Goal: Information Seeking & Learning: Compare options

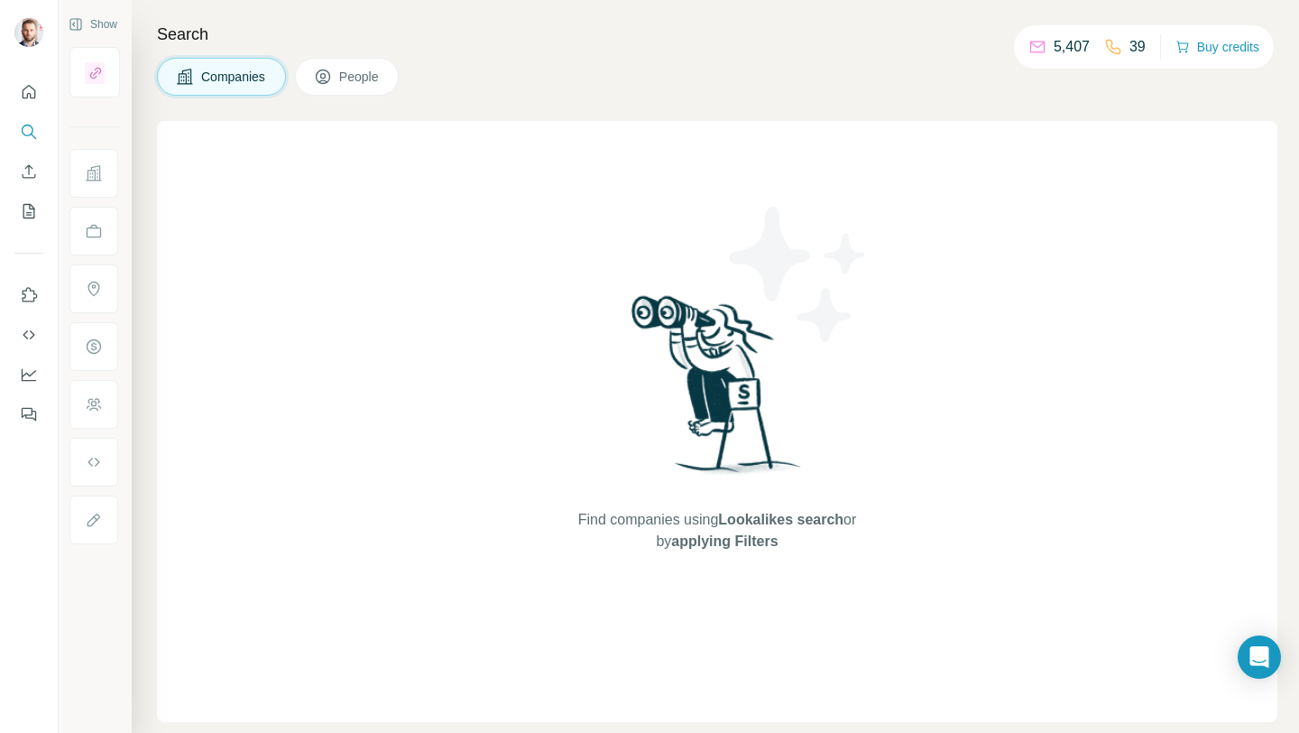
click at [744, 263] on img at bounding box center [798, 274] width 162 height 162
click at [718, 359] on img at bounding box center [717, 391] width 188 height 201
click at [23, 131] on icon "Search" at bounding box center [29, 132] width 18 height 18
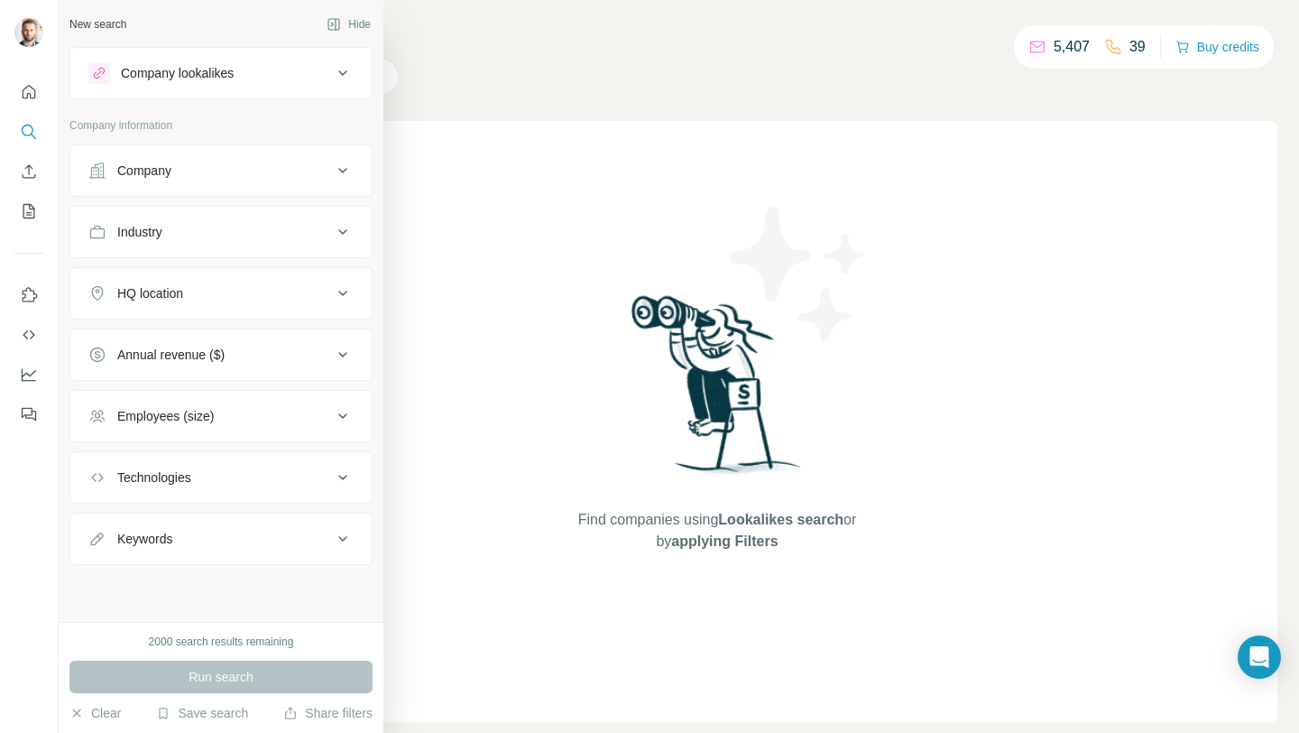
click at [169, 70] on div "Company lookalikes" at bounding box center [177, 73] width 113 height 18
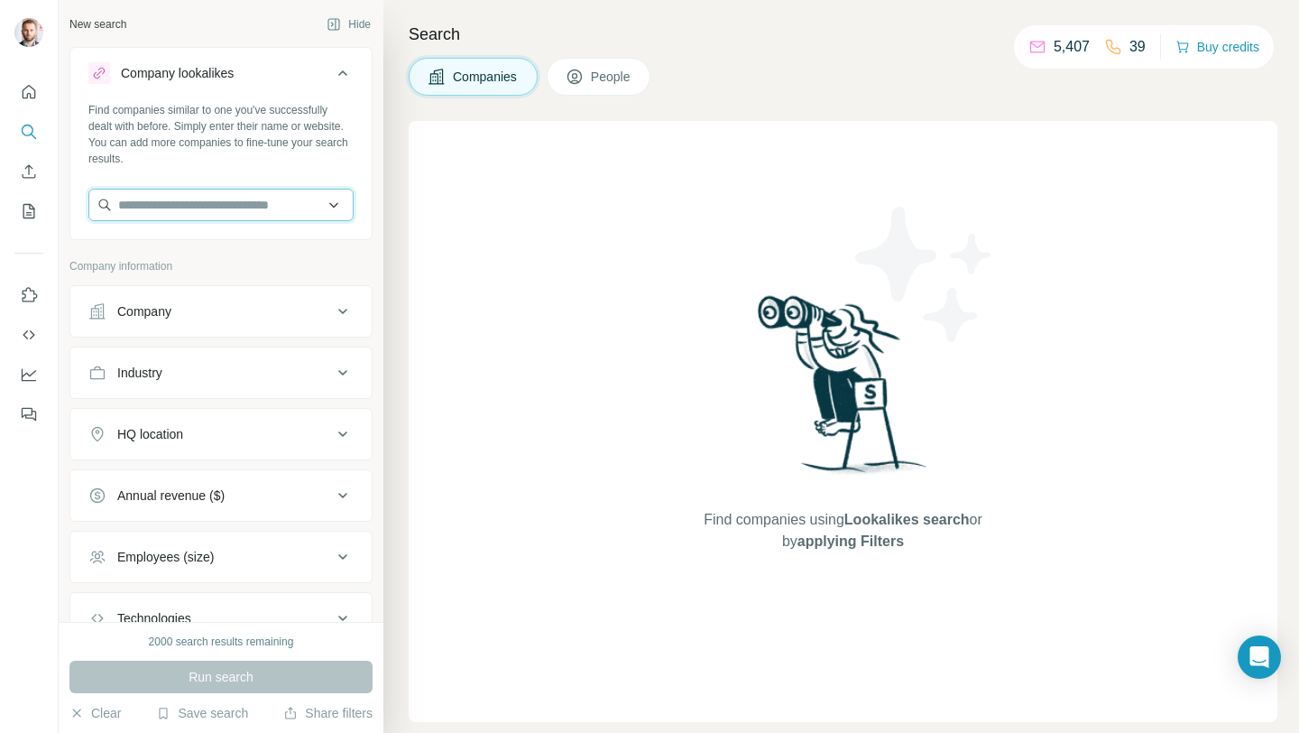
click at [205, 194] on input "text" at bounding box center [220, 205] width 265 height 32
click at [208, 192] on input "text" at bounding box center [220, 205] width 265 height 32
click at [194, 205] on input "text" at bounding box center [220, 205] width 265 height 32
click at [187, 199] on input "**********" at bounding box center [220, 205] width 265 height 32
click at [249, 205] on input "**********" at bounding box center [220, 205] width 265 height 32
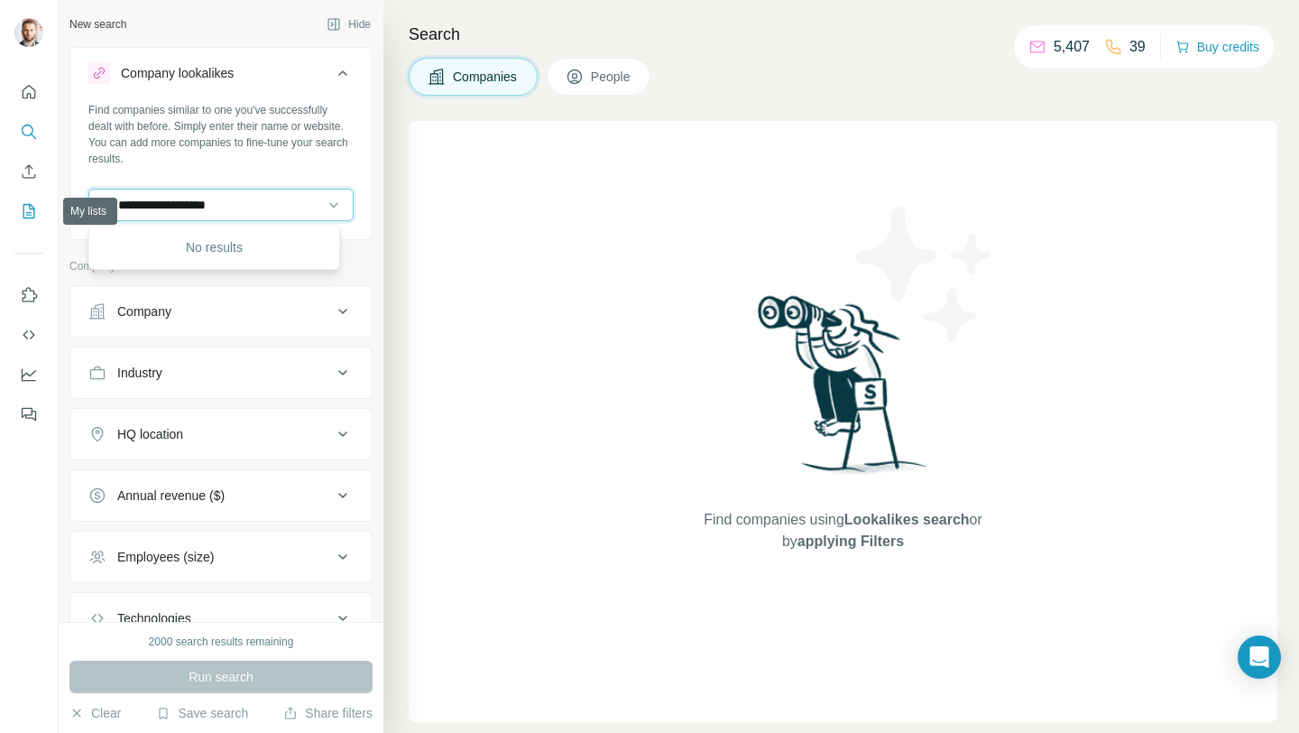
drag, startPoint x: 246, startPoint y: 203, endPoint x: 23, endPoint y: 212, distance: 224.0
click at [23, 212] on div "**********" at bounding box center [649, 366] width 1299 height 733
drag, startPoint x: 239, startPoint y: 202, endPoint x: 40, endPoint y: 210, distance: 199.6
click at [40, 210] on div "**********" at bounding box center [649, 366] width 1299 height 733
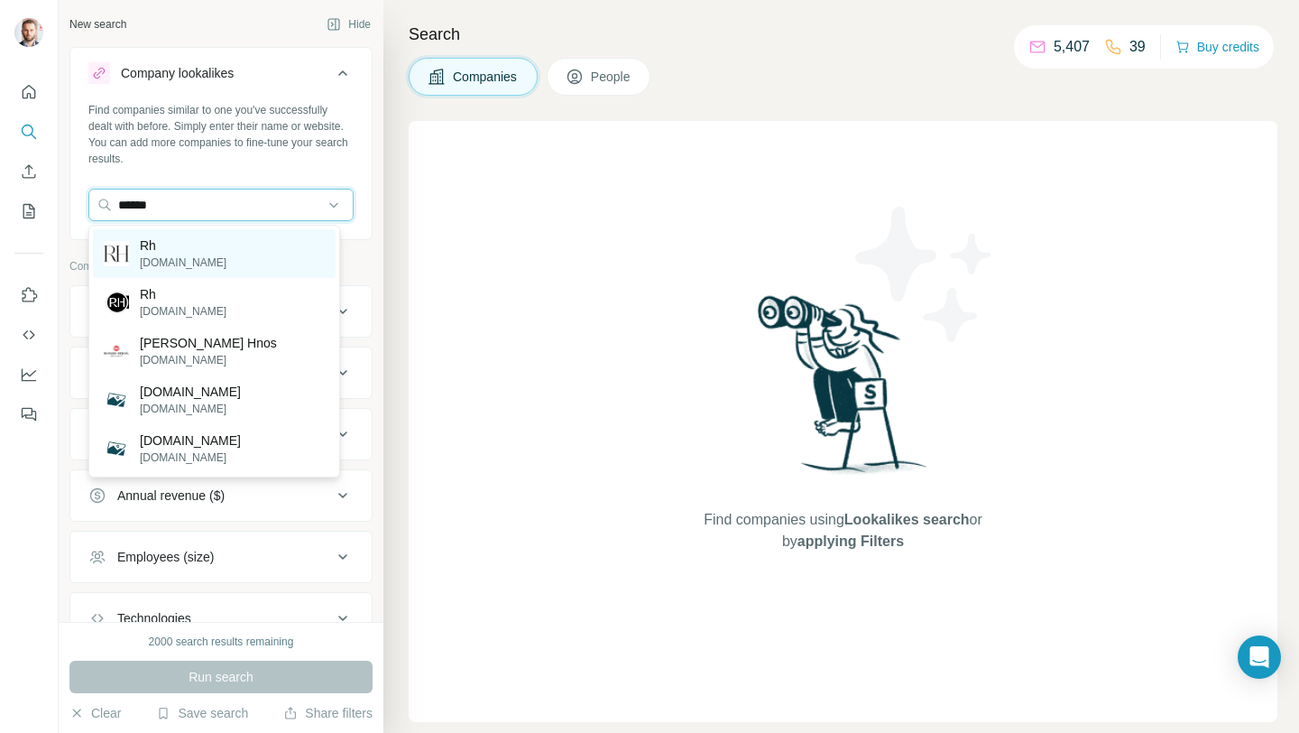
type input "******"
click at [220, 249] on div "Rh [DOMAIN_NAME]" at bounding box center [214, 253] width 243 height 49
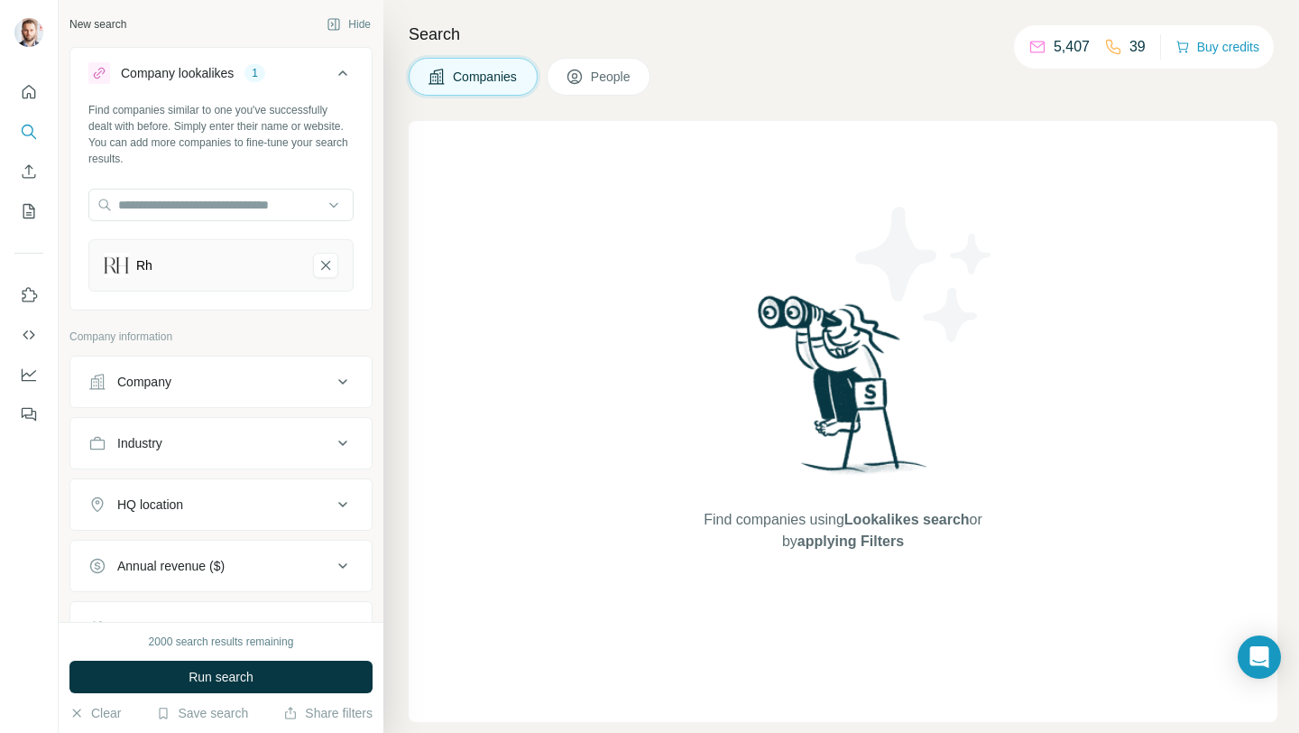
click at [268, 580] on button "Annual revenue ($)" at bounding box center [220, 565] width 301 height 43
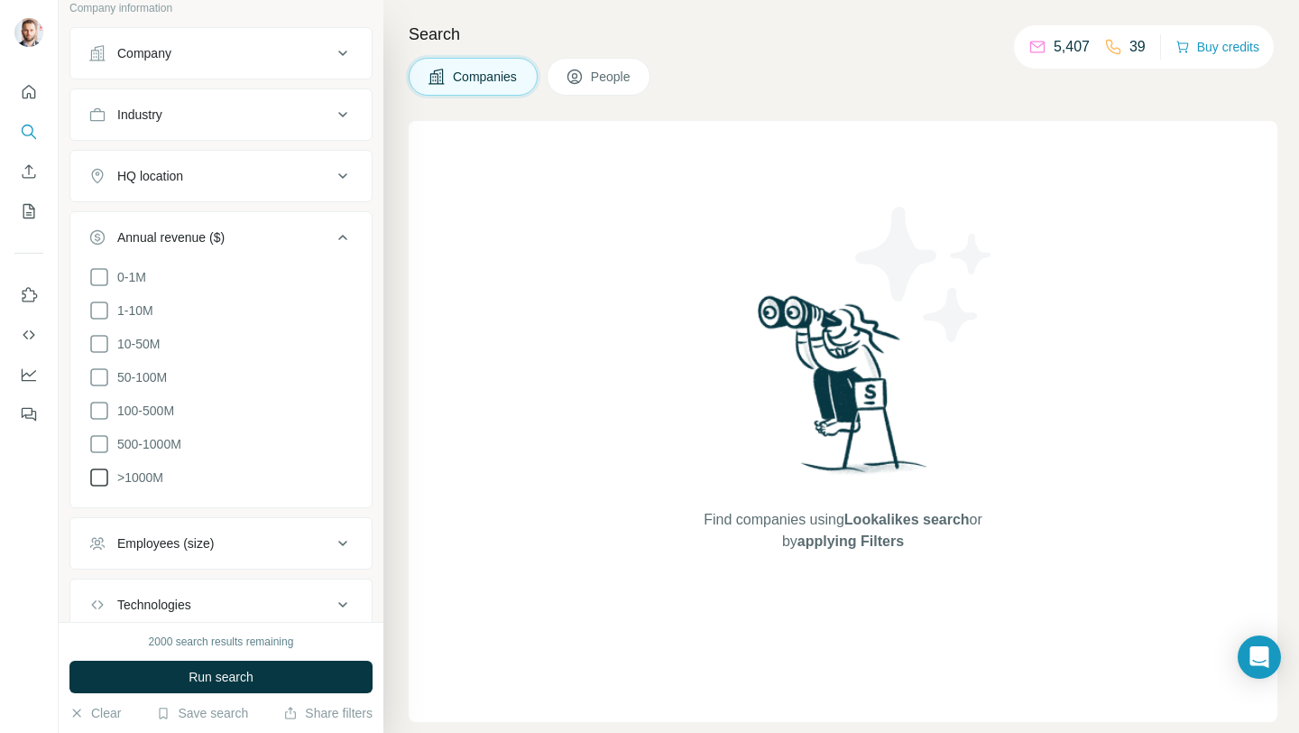
click at [94, 474] on icon at bounding box center [99, 477] width 22 height 22
click at [102, 433] on icon at bounding box center [99, 444] width 22 height 22
click at [103, 409] on icon at bounding box center [99, 411] width 22 height 22
click at [104, 378] on icon at bounding box center [99, 377] width 22 height 22
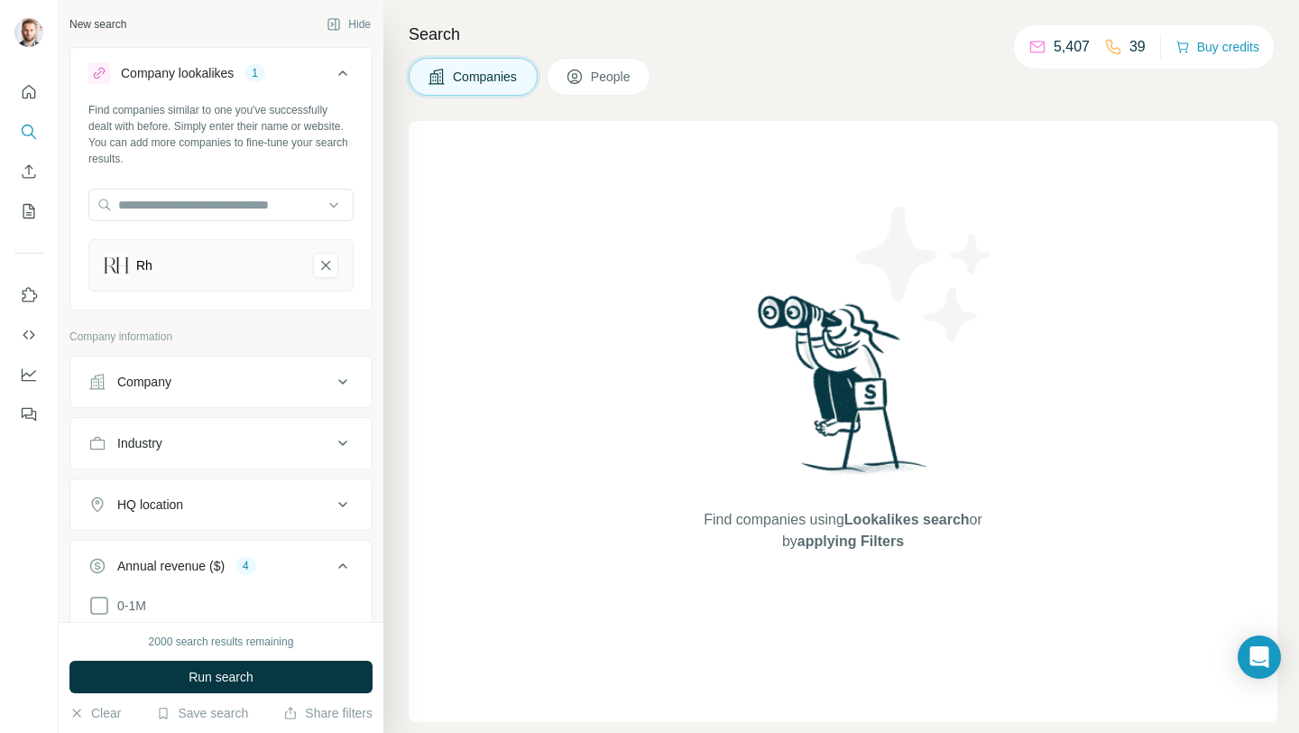
click at [301, 516] on button "HQ location" at bounding box center [220, 504] width 301 height 43
click at [258, 550] on input "text" at bounding box center [220, 549] width 265 height 32
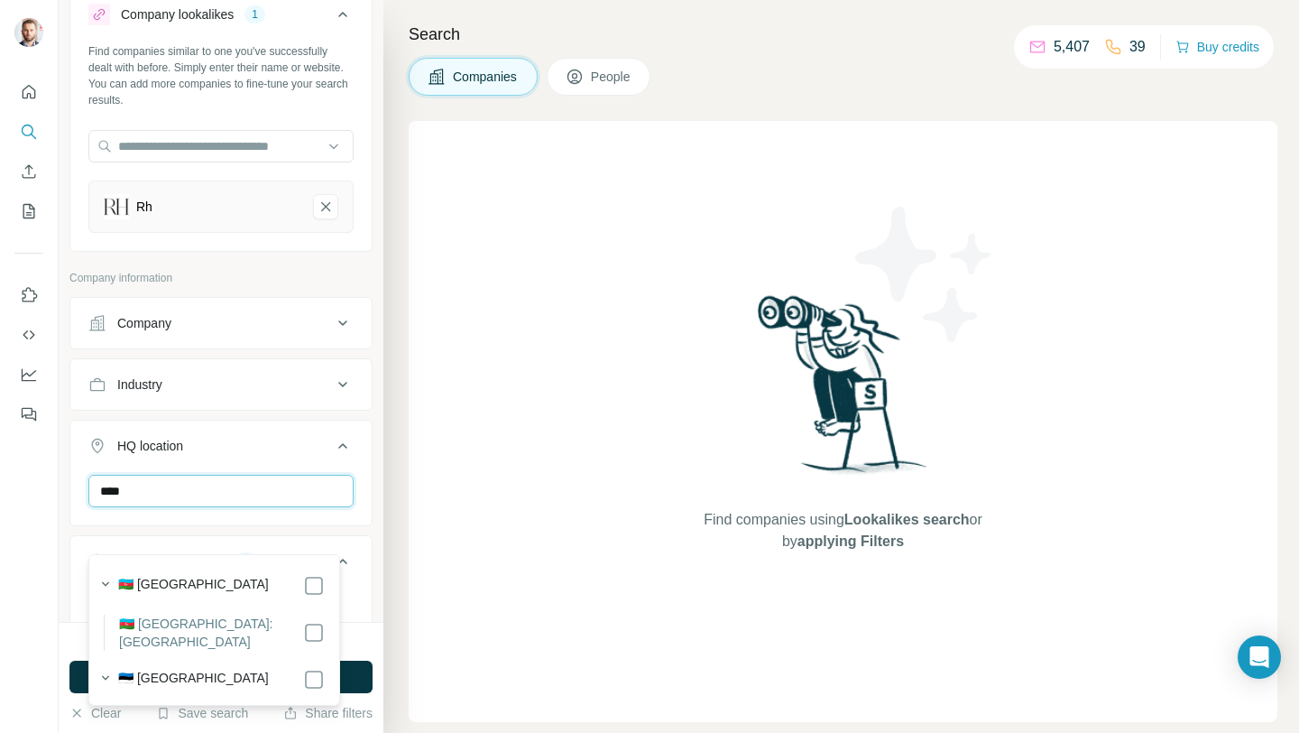
scroll to position [295, 0]
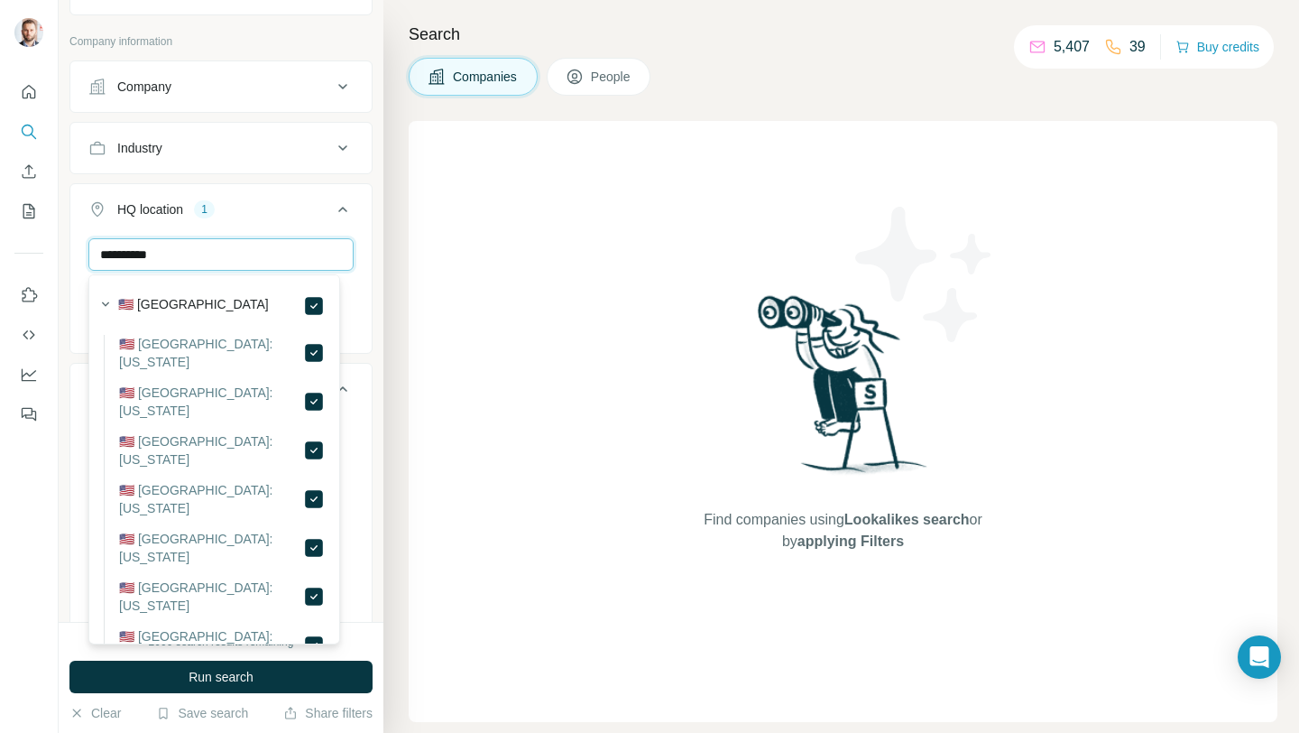
click at [155, 255] on input "**********" at bounding box center [220, 254] width 265 height 32
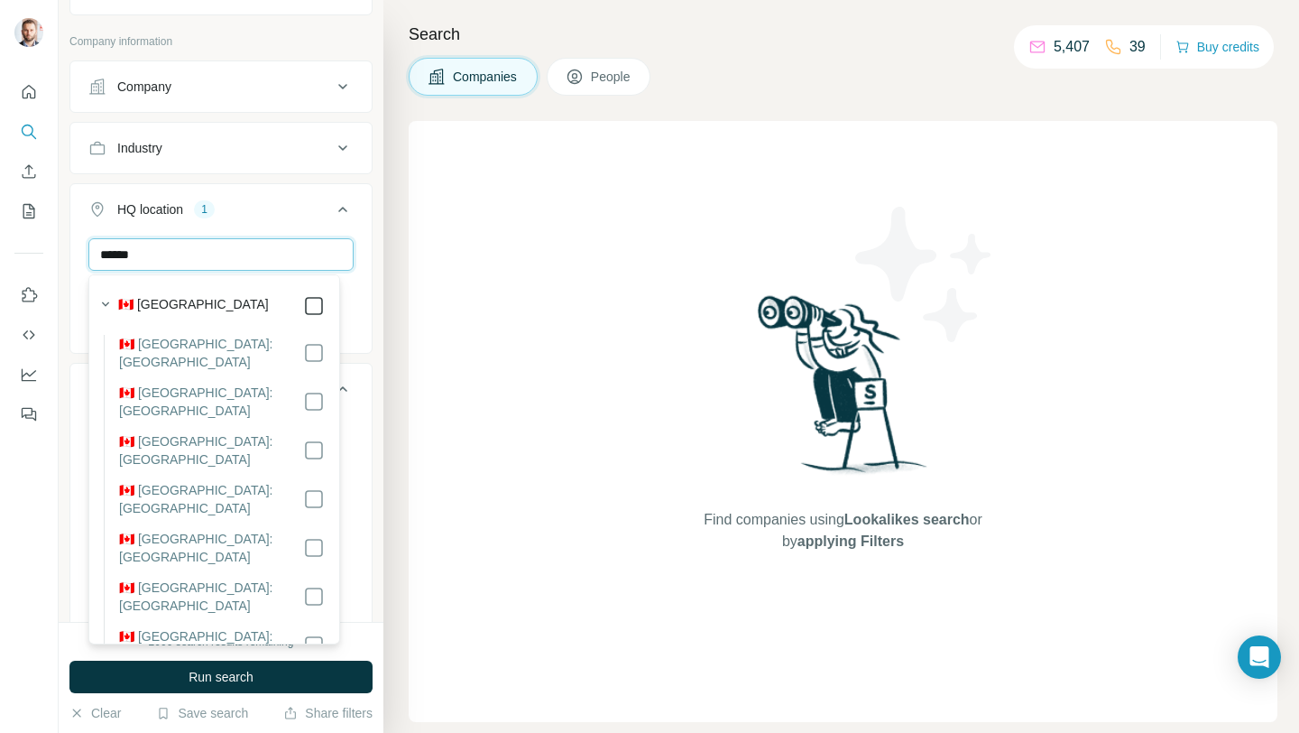
type input "******"
click at [246, 255] on input "******" at bounding box center [220, 254] width 265 height 32
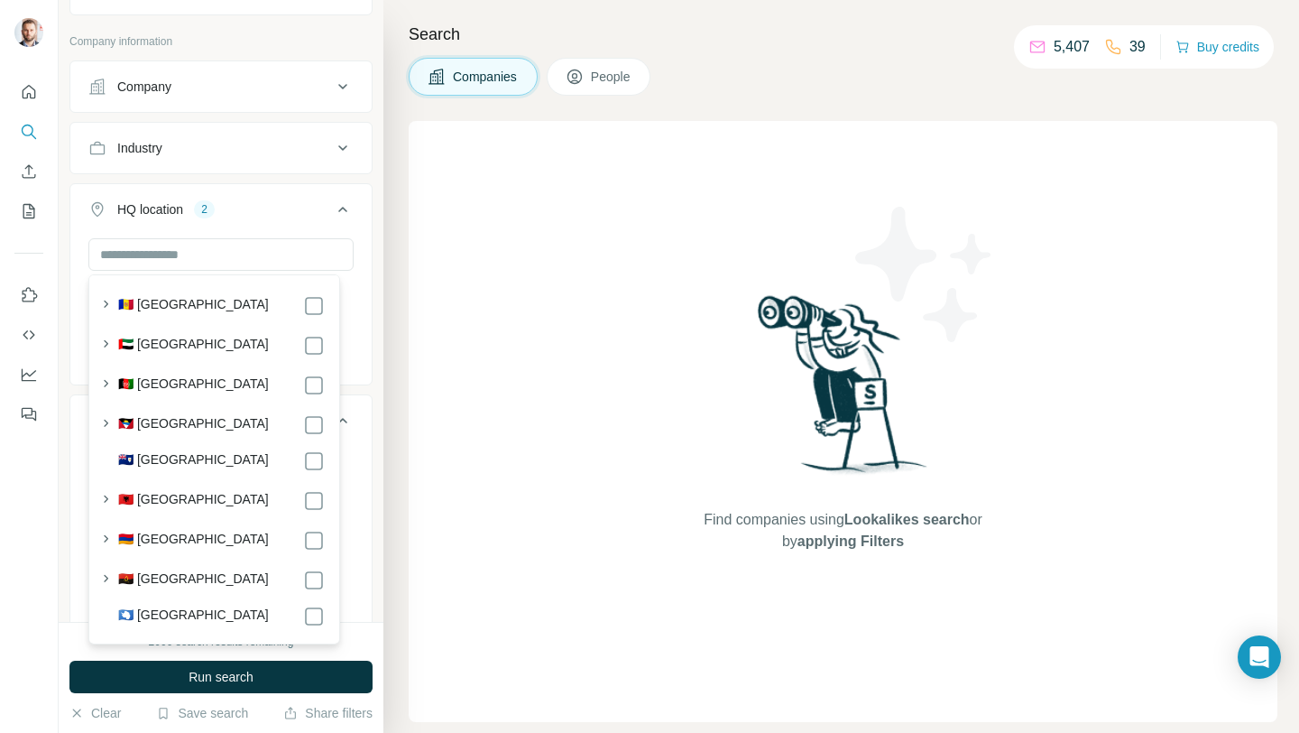
click at [333, 155] on icon at bounding box center [343, 148] width 22 height 22
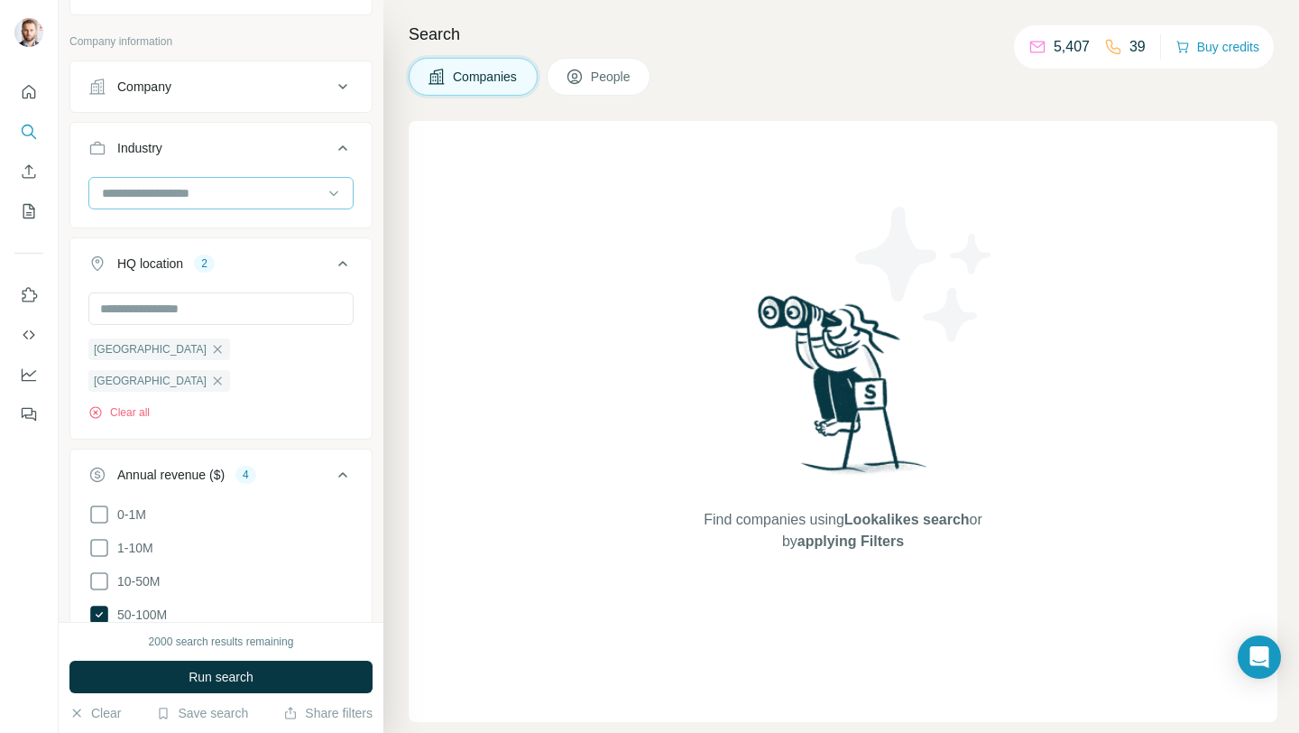
click at [261, 205] on div at bounding box center [211, 193] width 223 height 31
type input "******"
click at [264, 219] on div "Furniture" at bounding box center [214, 233] width 243 height 32
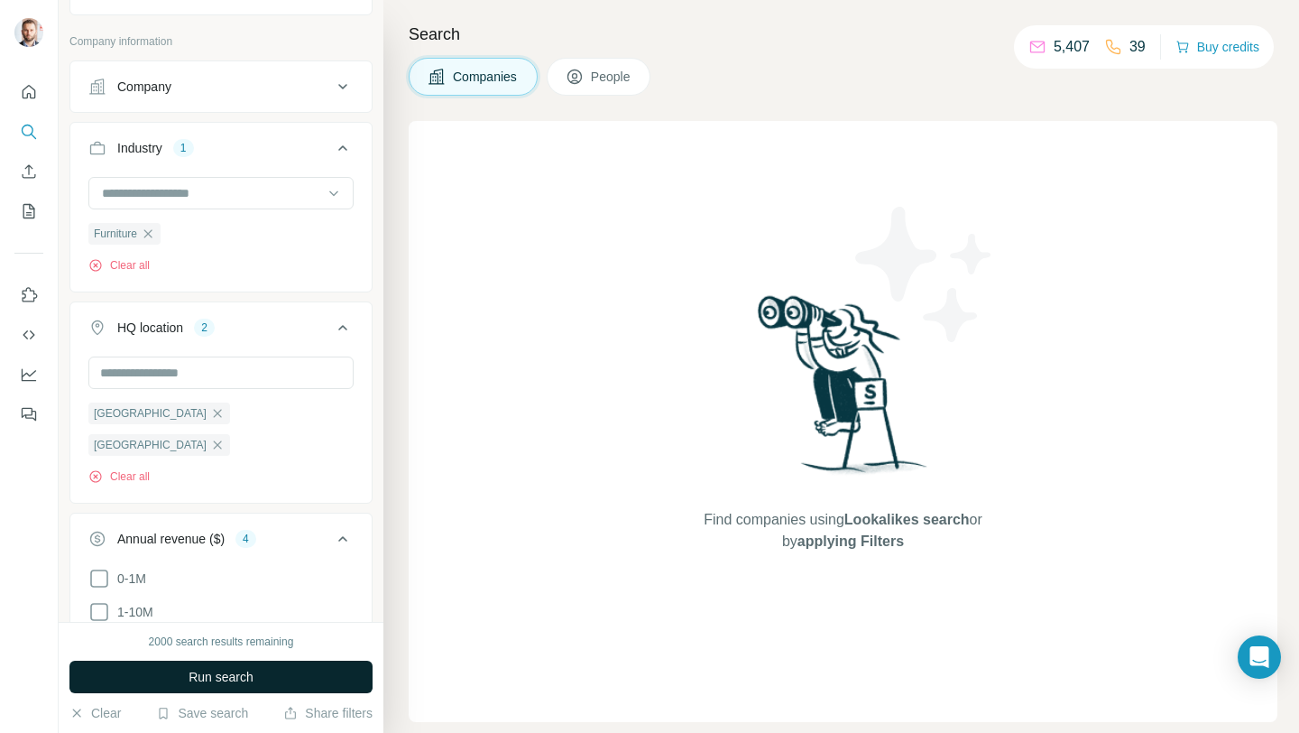
click at [205, 676] on span "Run search" at bounding box center [221, 677] width 65 height 18
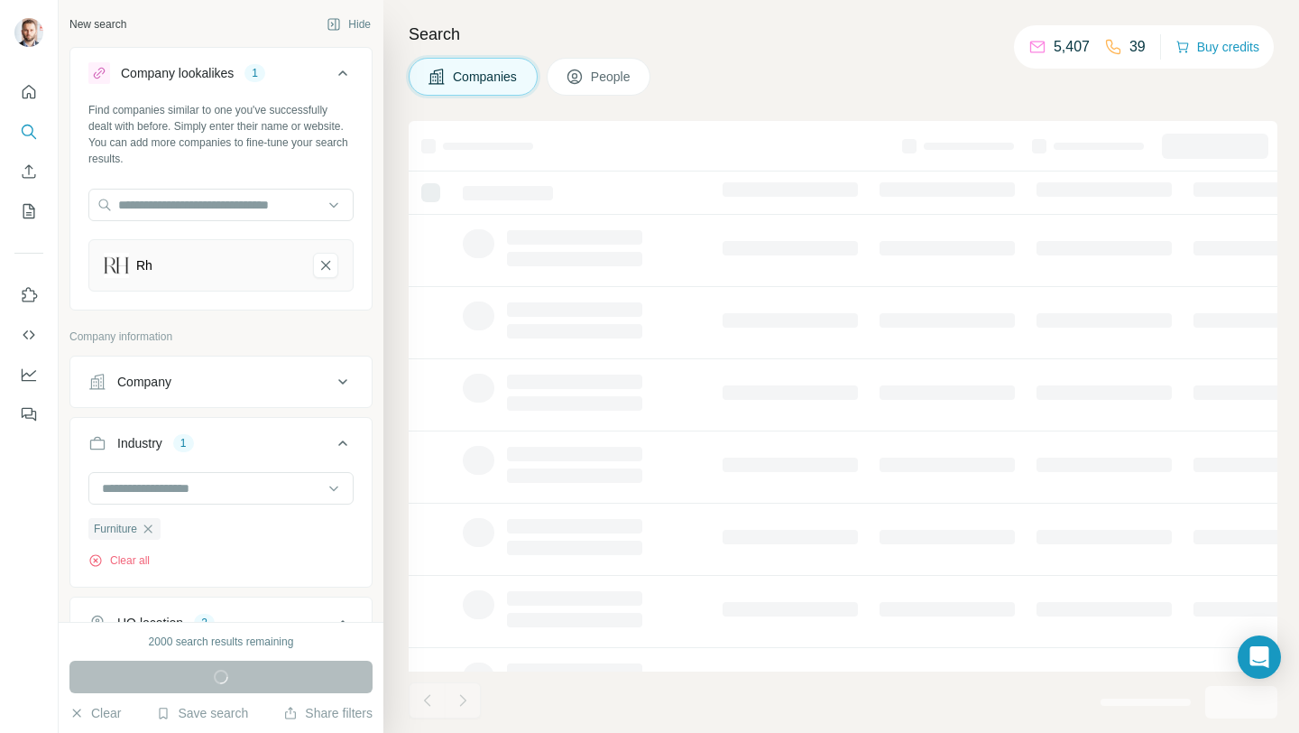
click at [188, 273] on div "Rh" at bounding box center [201, 265] width 195 height 25
click at [125, 268] on img at bounding box center [116, 265] width 25 height 25
click at [115, 264] on img at bounding box center [116, 265] width 25 height 25
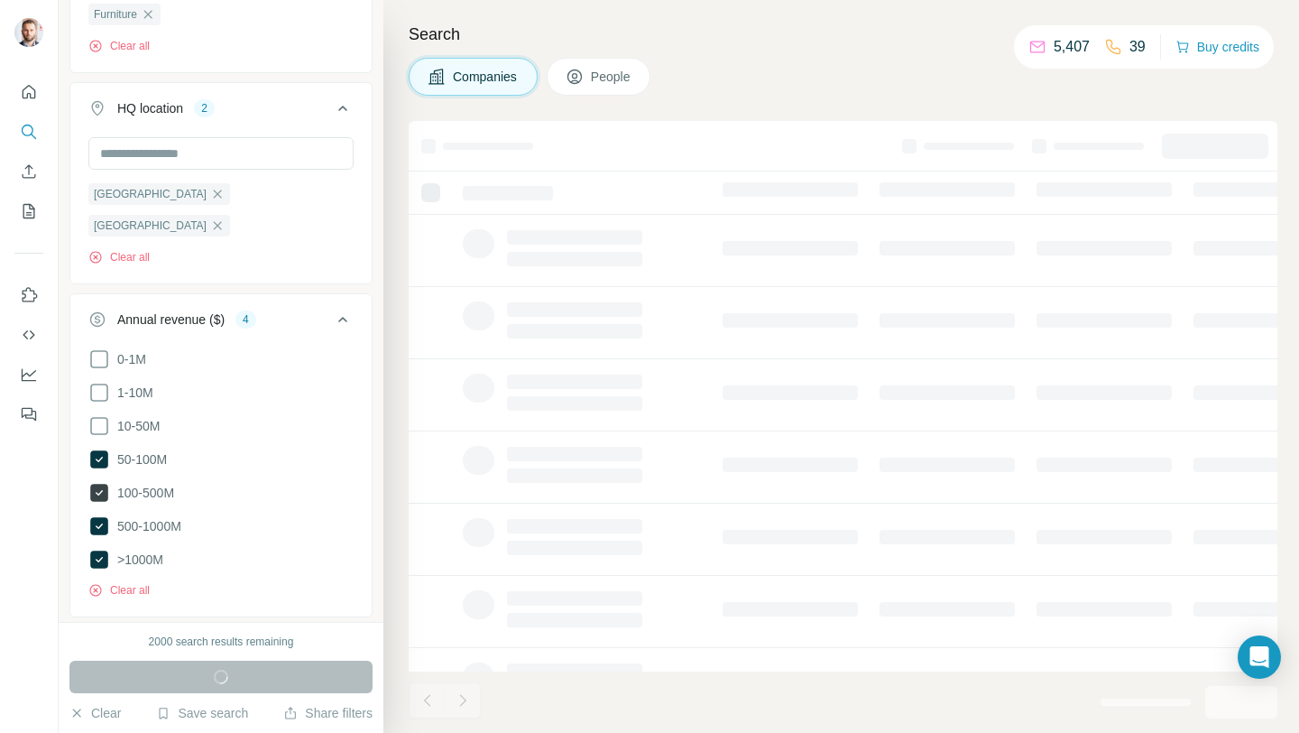
scroll to position [710, 0]
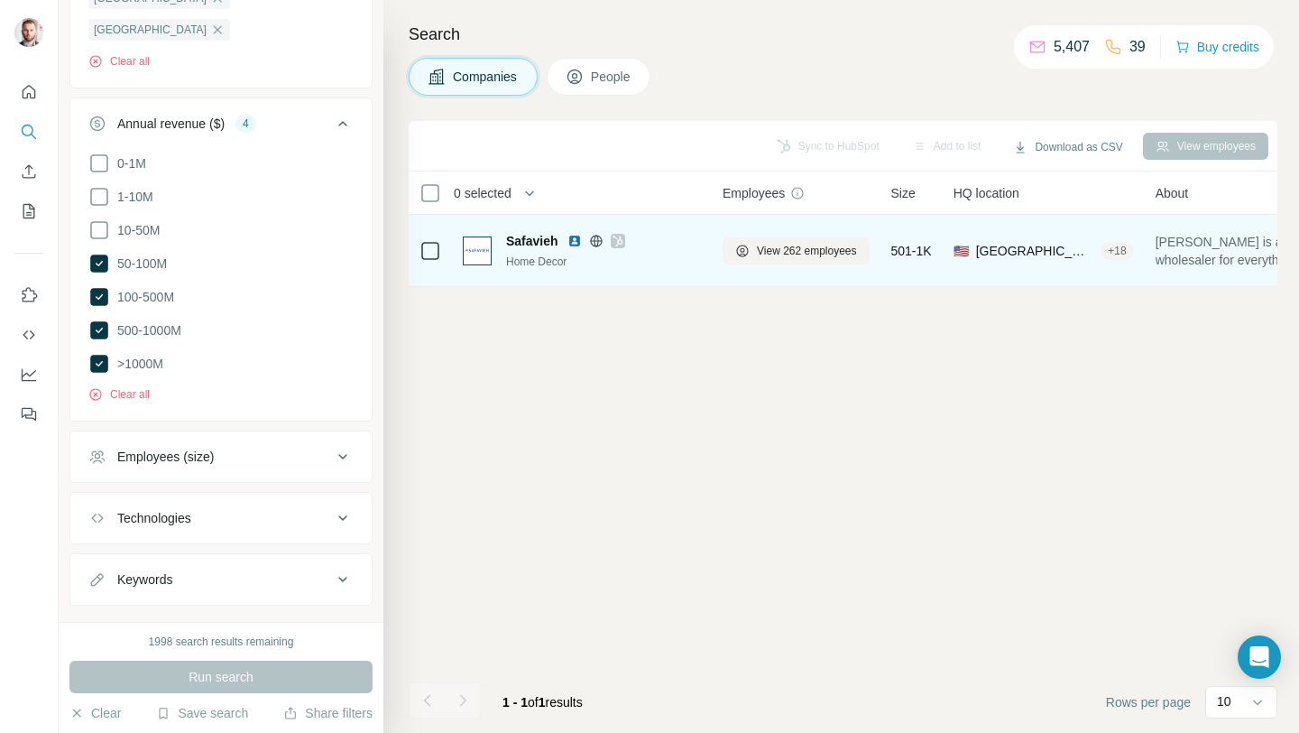
click at [618, 243] on icon at bounding box center [618, 240] width 10 height 11
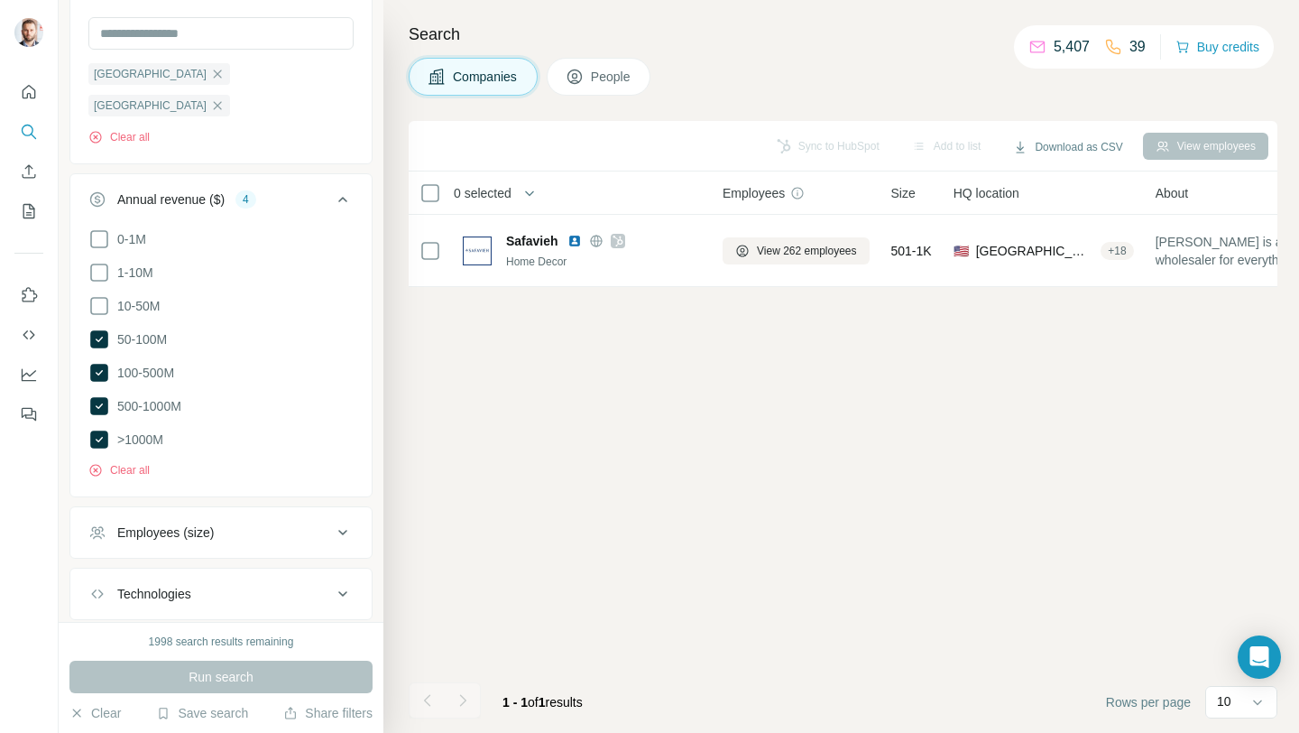
scroll to position [540, 0]
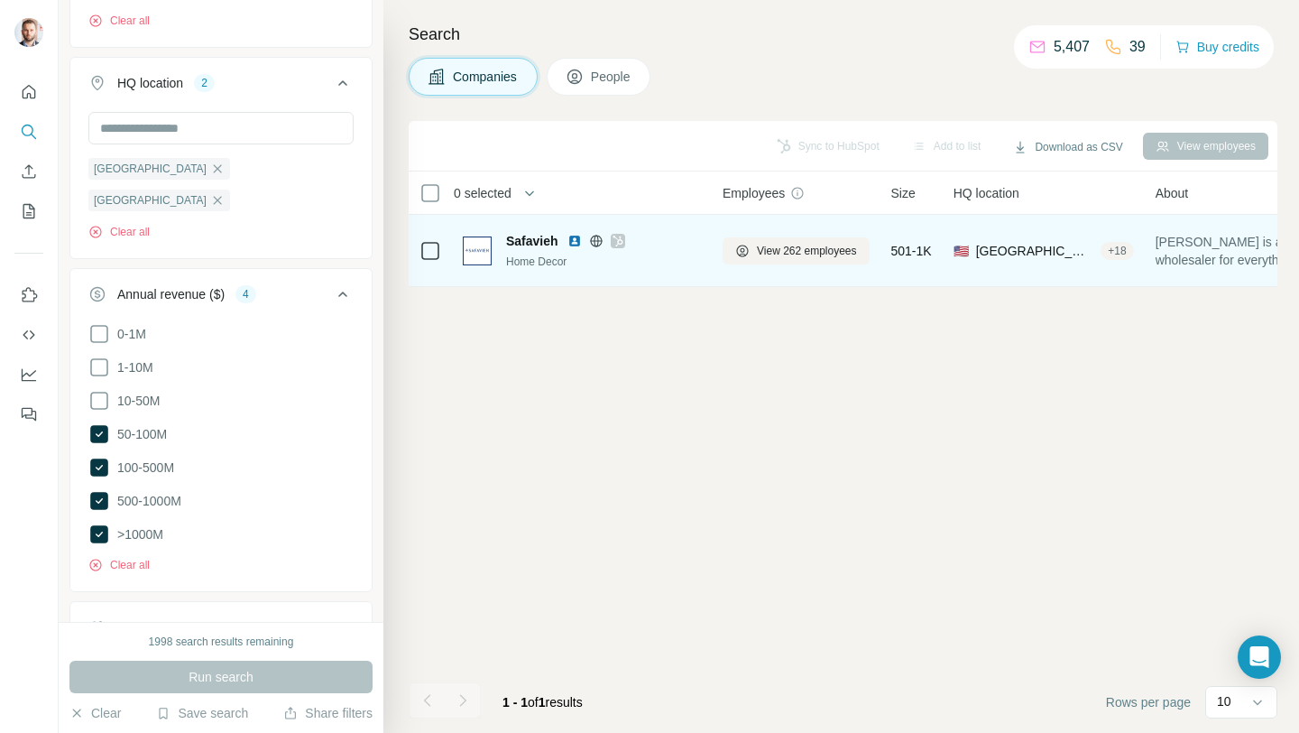
click at [577, 242] on img at bounding box center [575, 241] width 14 height 14
click at [598, 238] on icon at bounding box center [596, 241] width 5 height 12
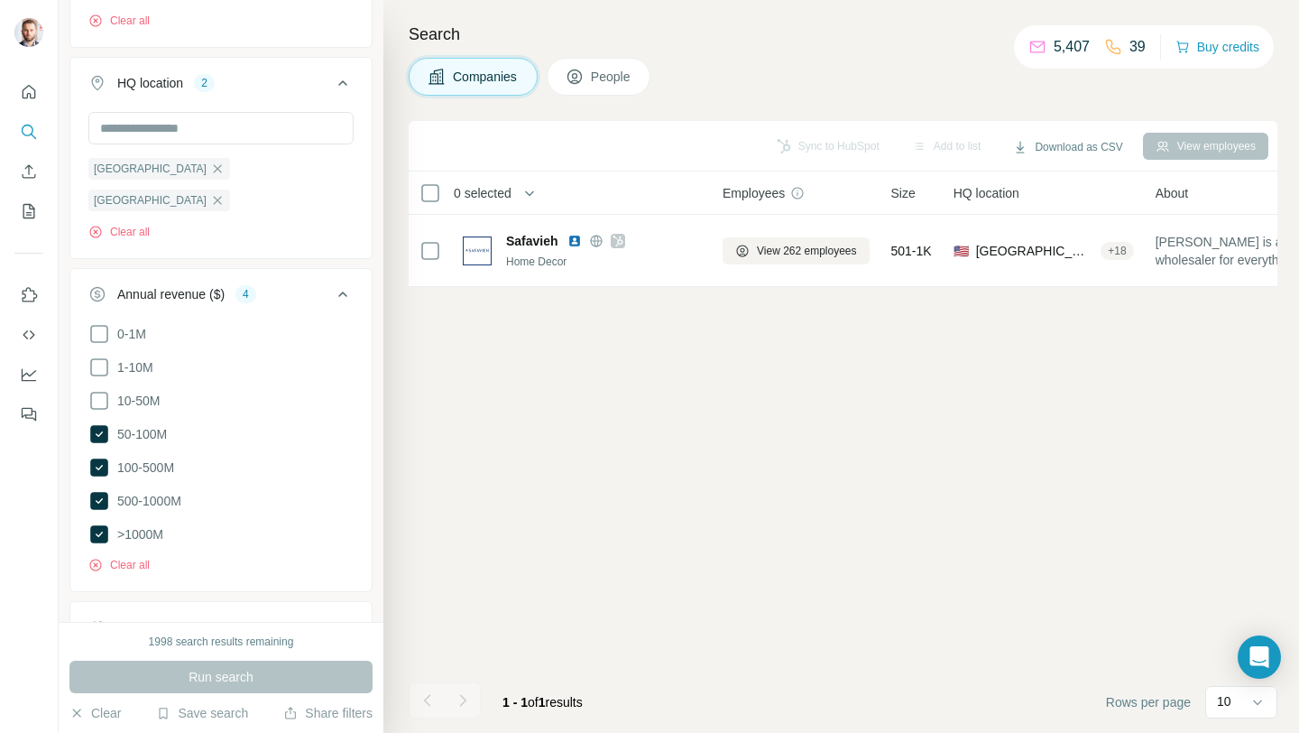
click at [429, 692] on div at bounding box center [427, 700] width 36 height 36
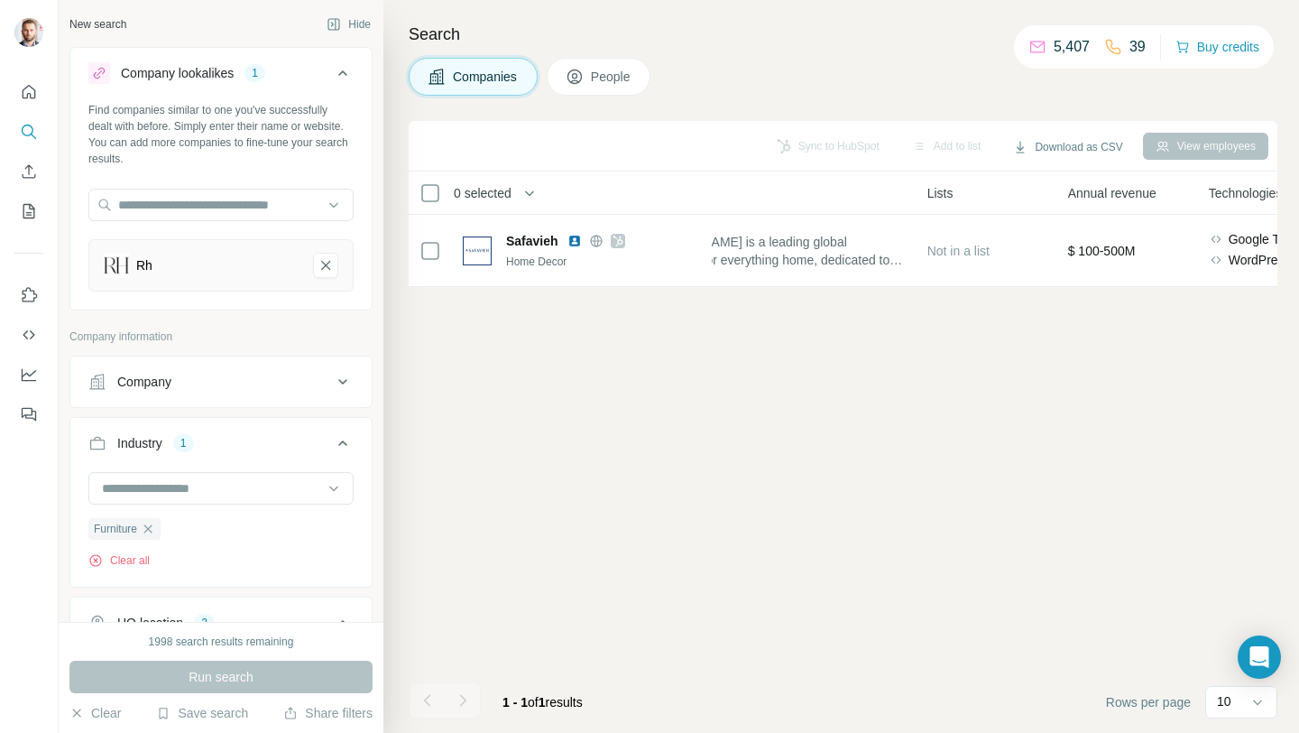
scroll to position [0, 518]
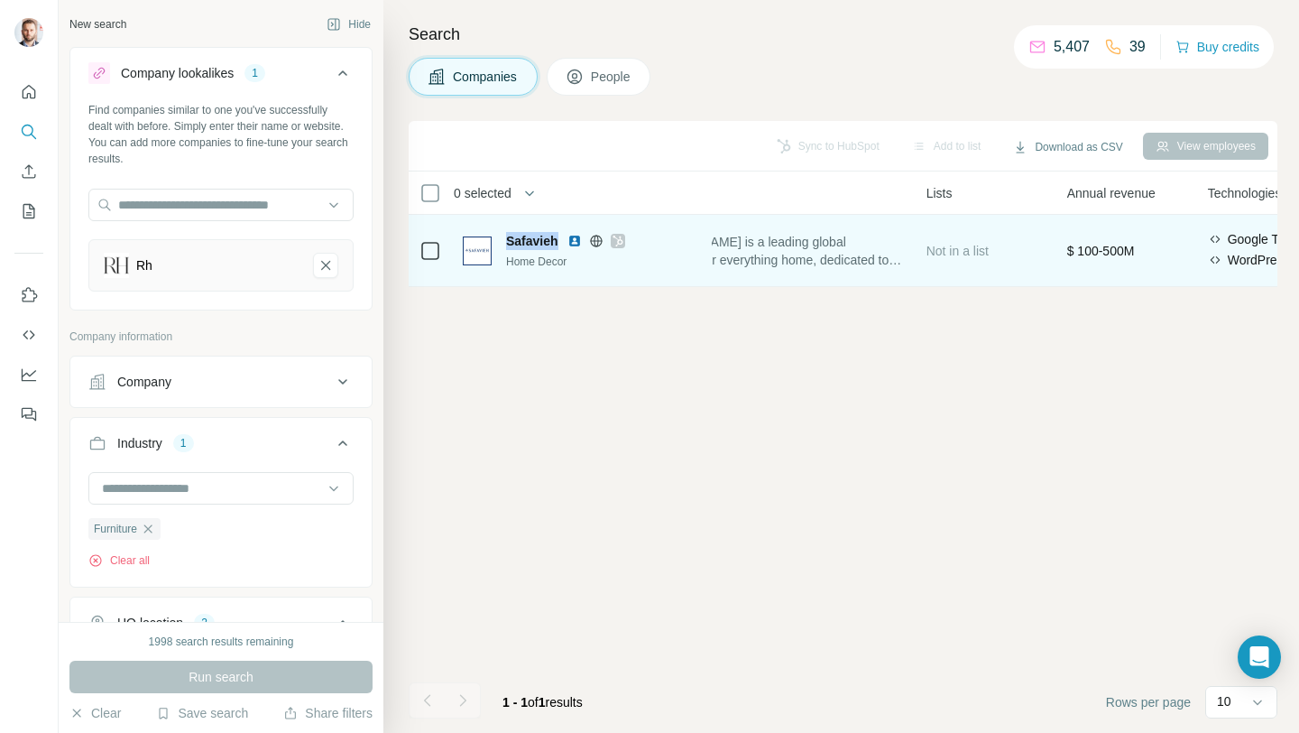
drag, startPoint x: 503, startPoint y: 235, endPoint x: 559, endPoint y: 243, distance: 56.5
click at [559, 243] on div "Safavieh Home Decor" at bounding box center [582, 251] width 238 height 38
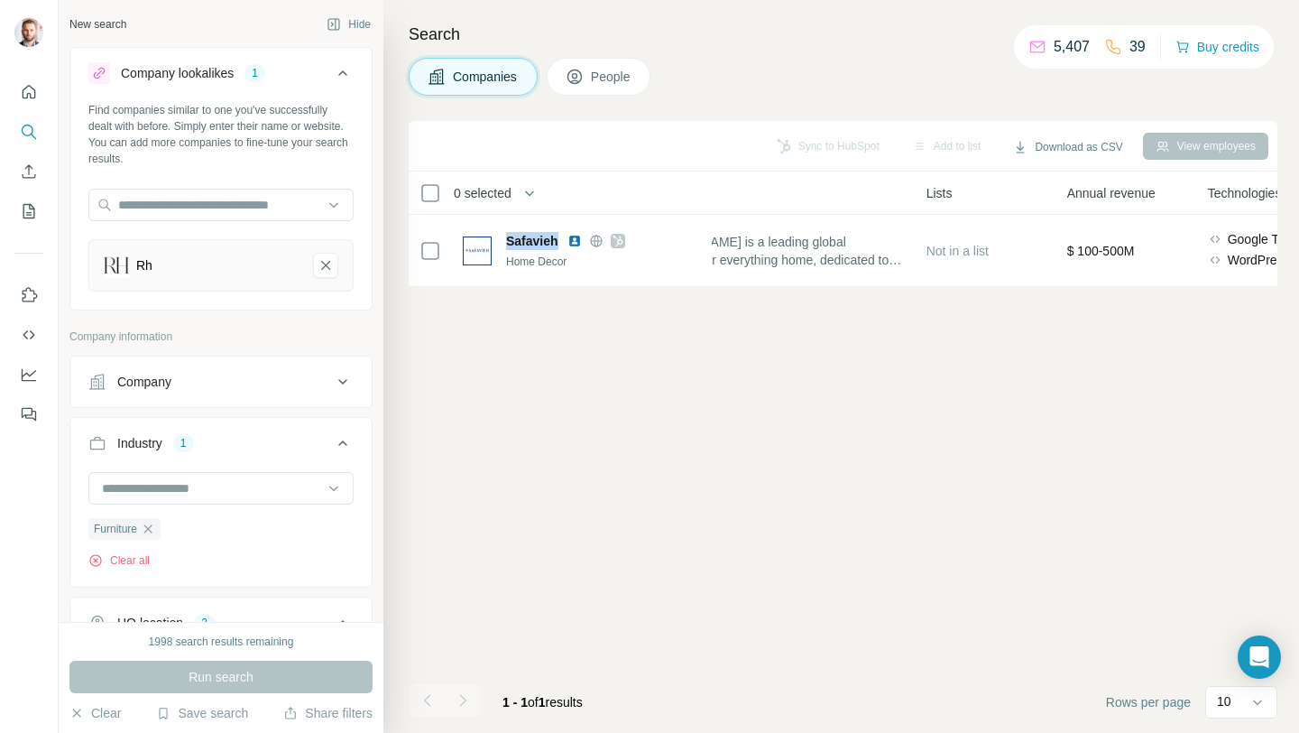
copy span "Safavieh"
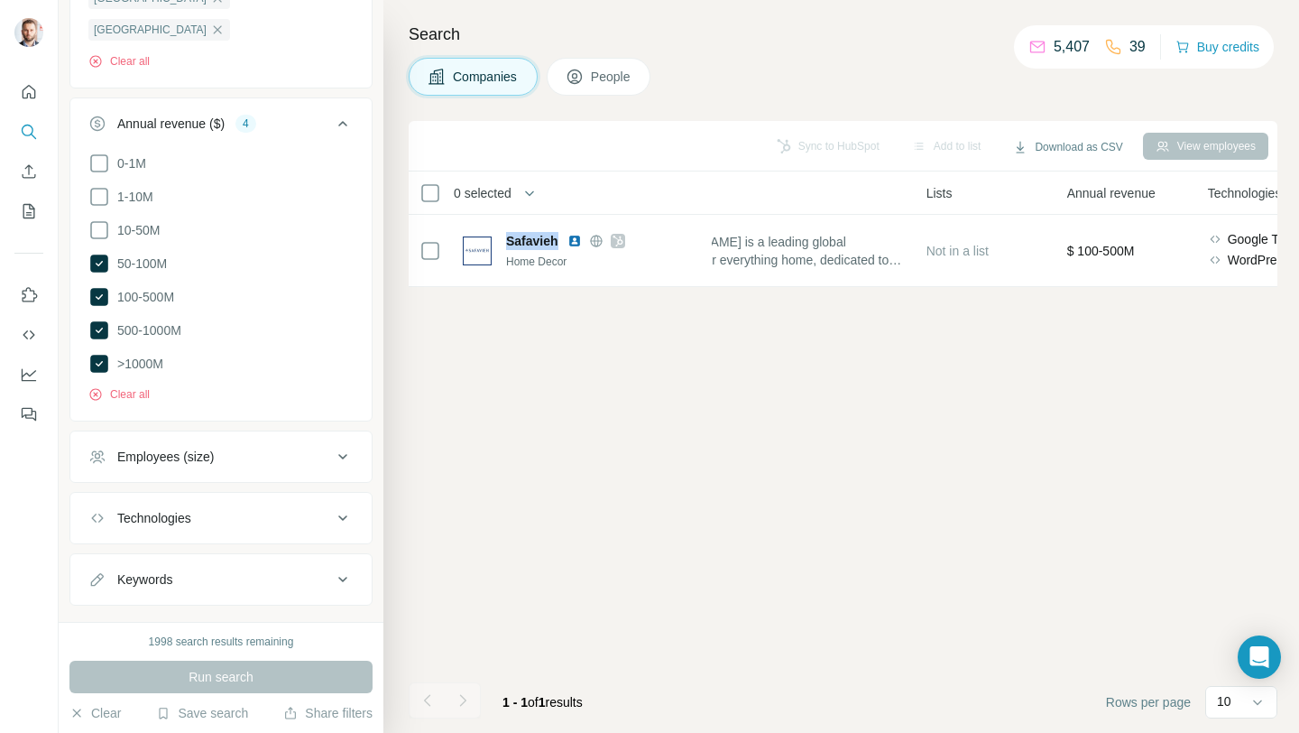
scroll to position [0, 0]
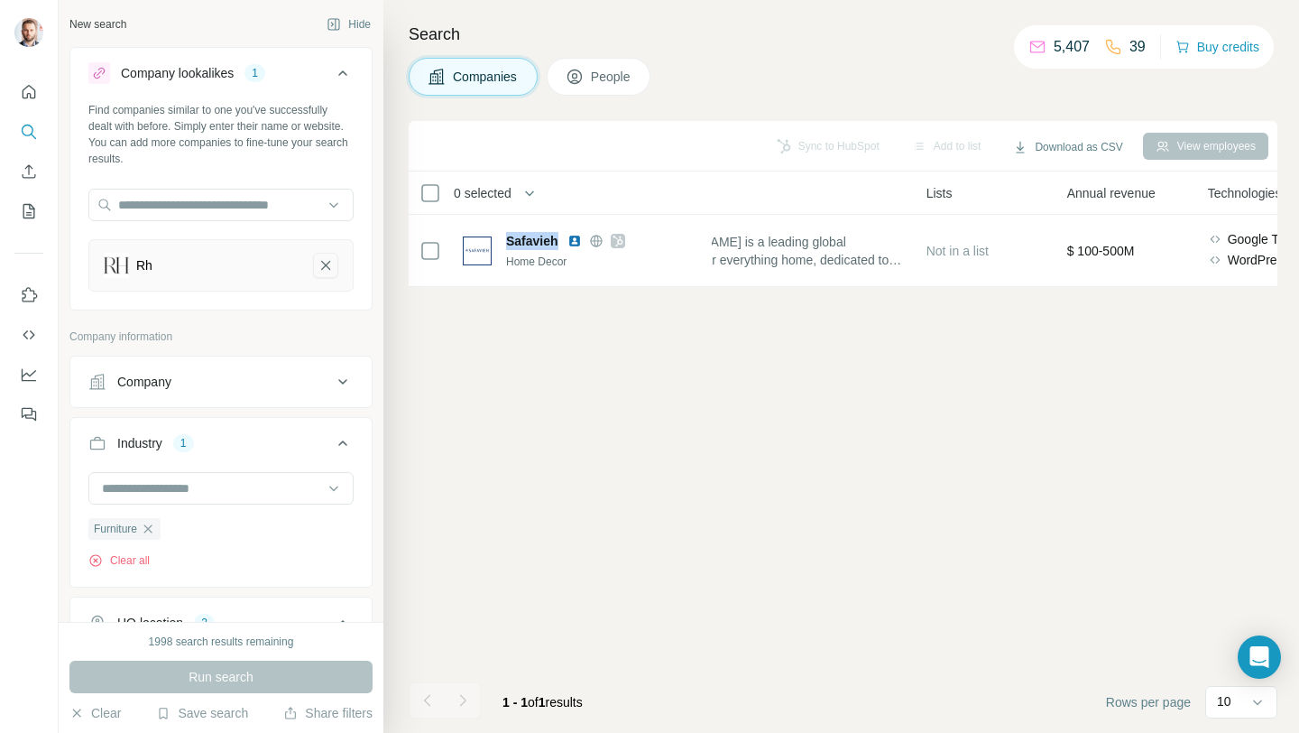
click at [318, 273] on icon "Rh-remove-button" at bounding box center [326, 265] width 16 height 18
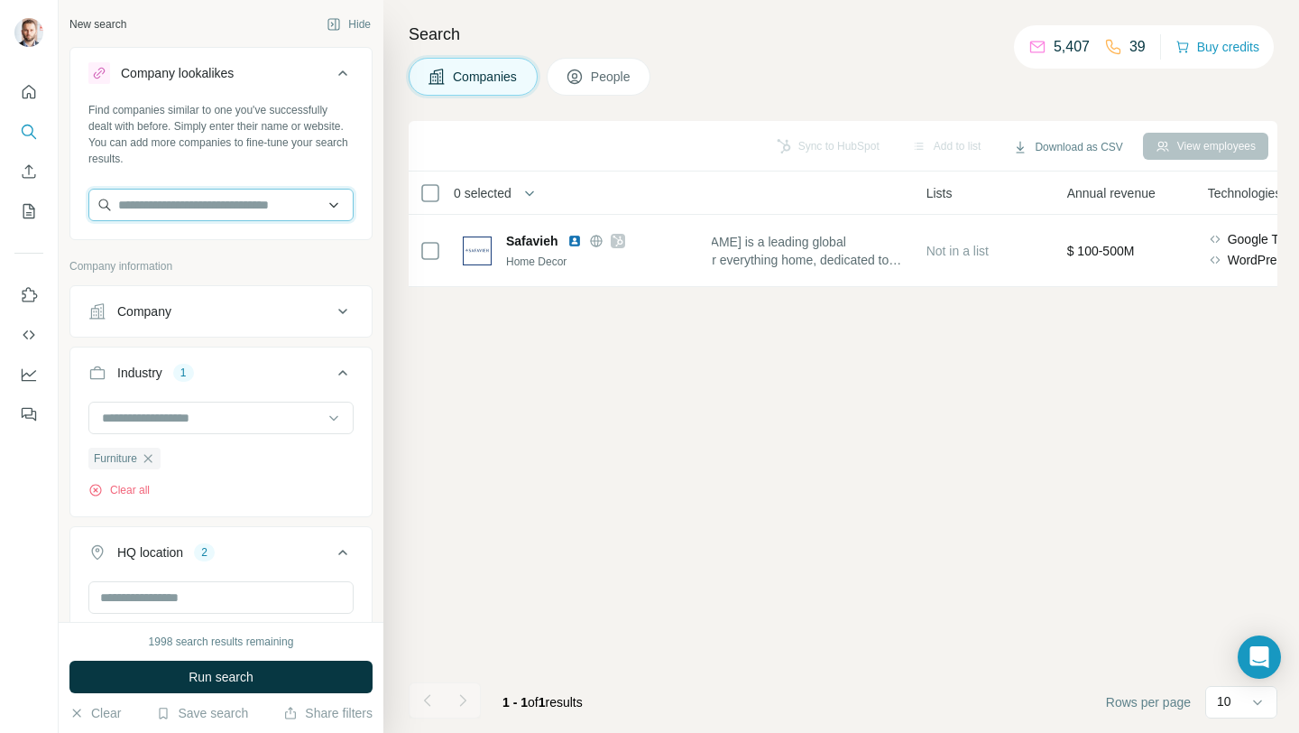
click at [191, 201] on input "text" at bounding box center [220, 205] width 265 height 32
click at [189, 203] on input "text" at bounding box center [220, 205] width 265 height 32
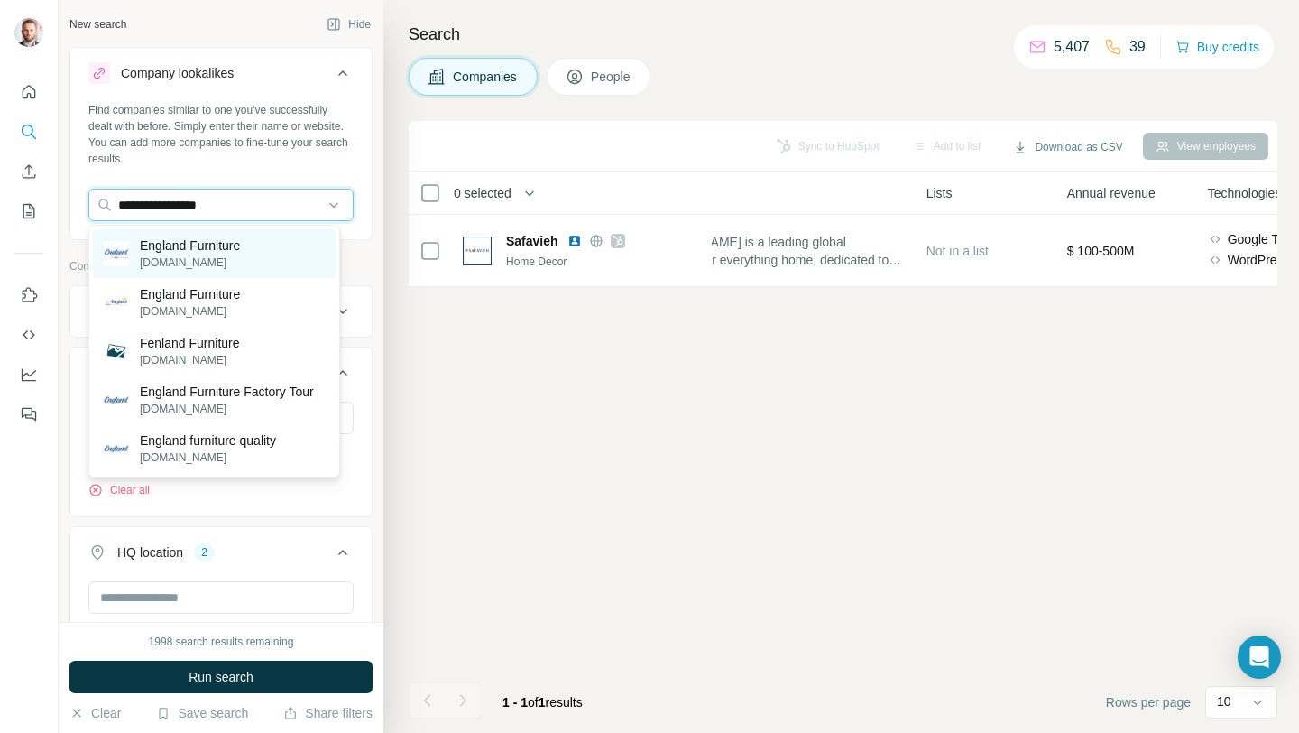
type input "**********"
click at [228, 247] on p "England Furniture" at bounding box center [190, 245] width 100 height 18
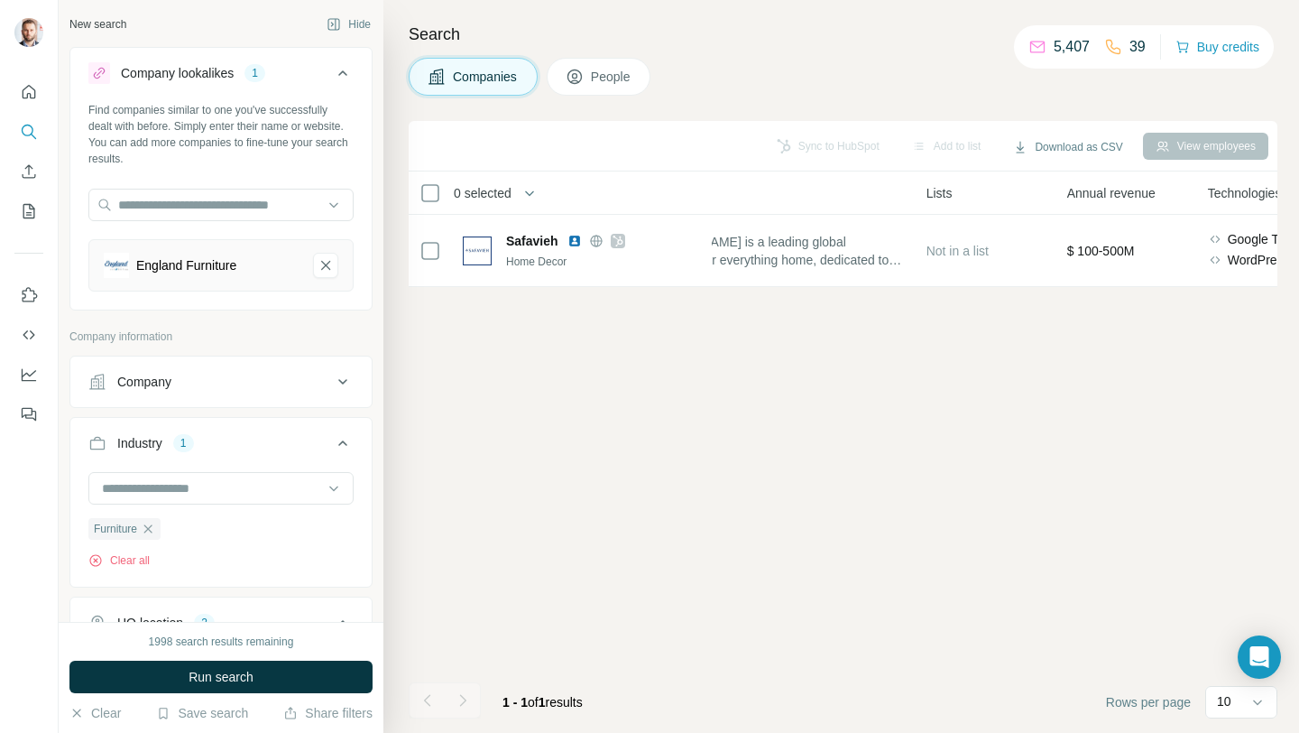
click at [208, 676] on span "Run search" at bounding box center [221, 677] width 65 height 18
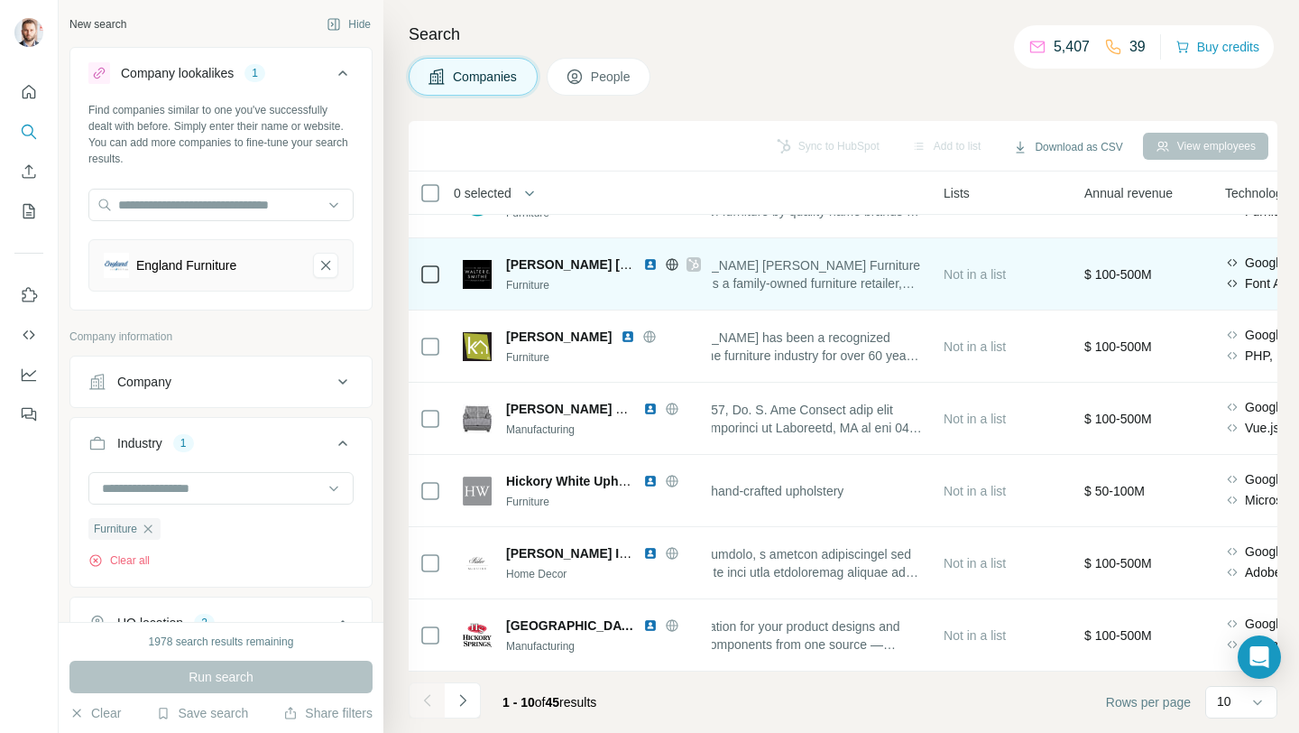
scroll to position [272, 518]
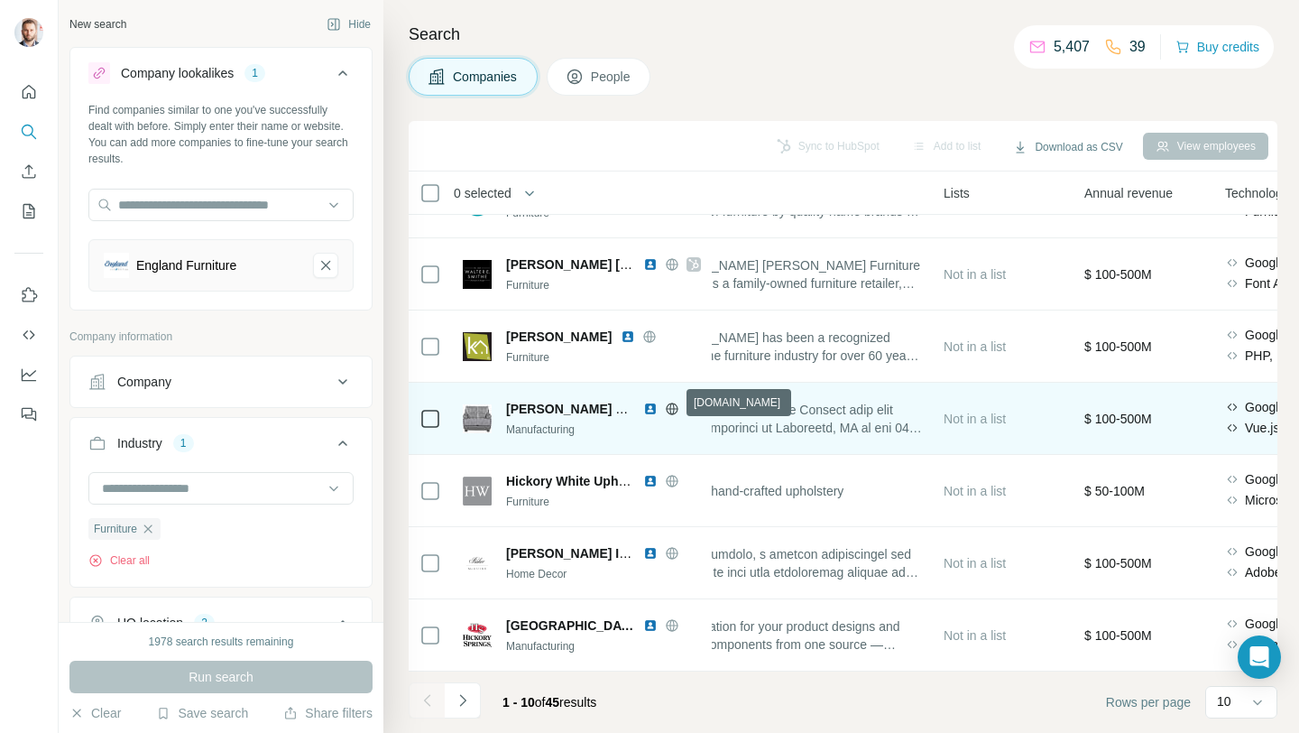
click at [675, 402] on icon at bounding box center [672, 409] width 14 height 14
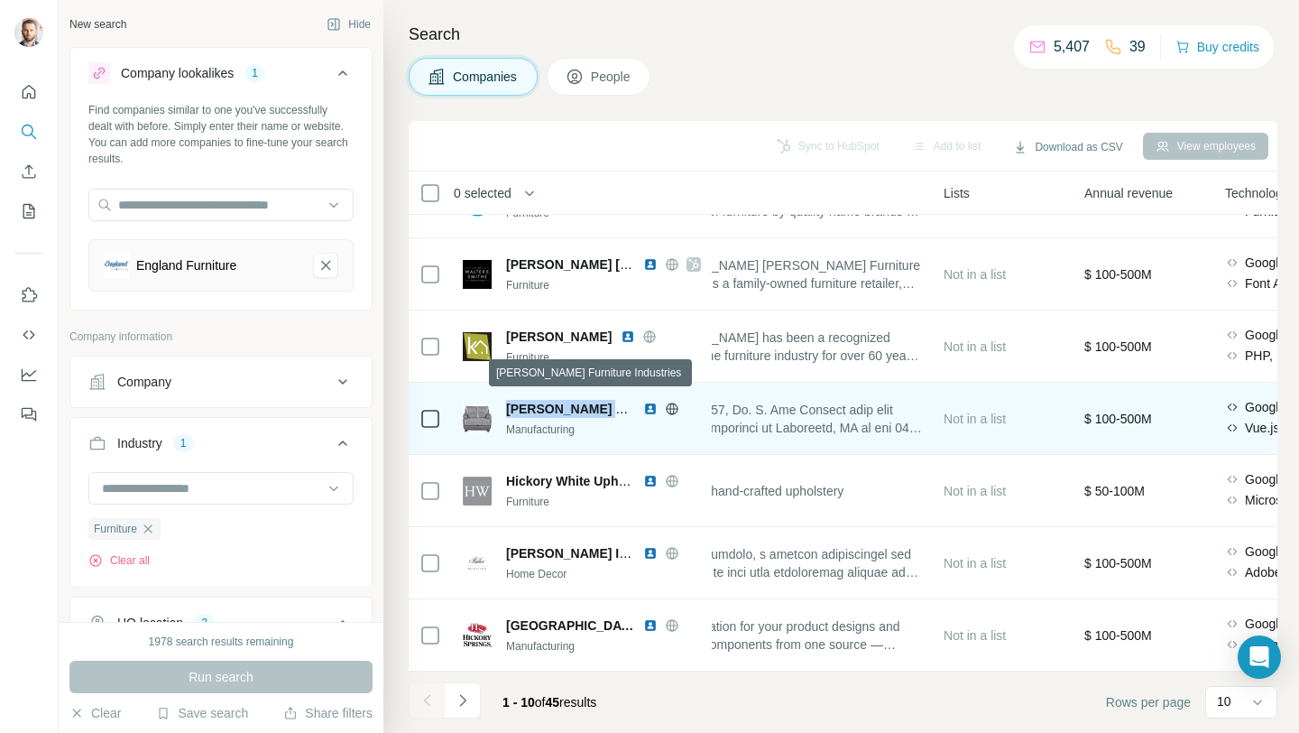
drag, startPoint x: 504, startPoint y: 403, endPoint x: 616, endPoint y: 403, distance: 111.9
click at [616, 403] on div "[PERSON_NAME] Furniture Industries Manufacturing" at bounding box center [582, 419] width 238 height 38
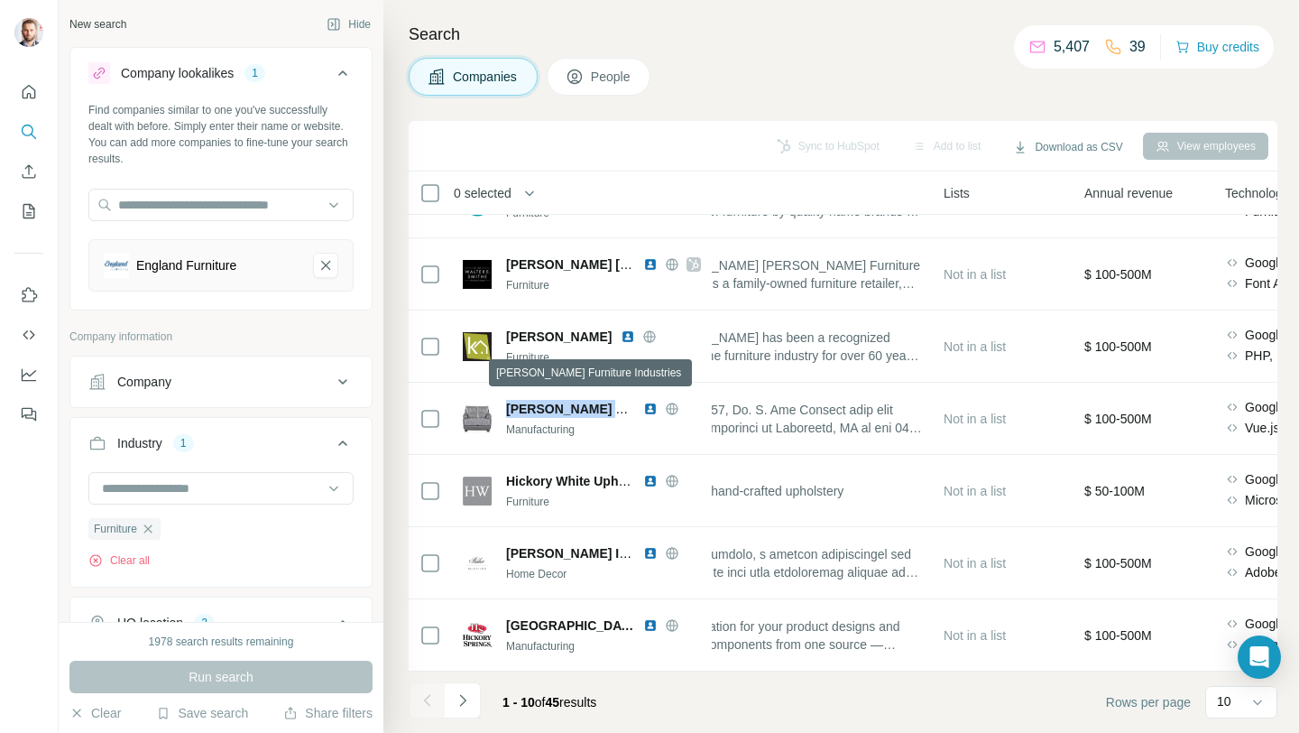
copy span "[PERSON_NAME] Furniture"
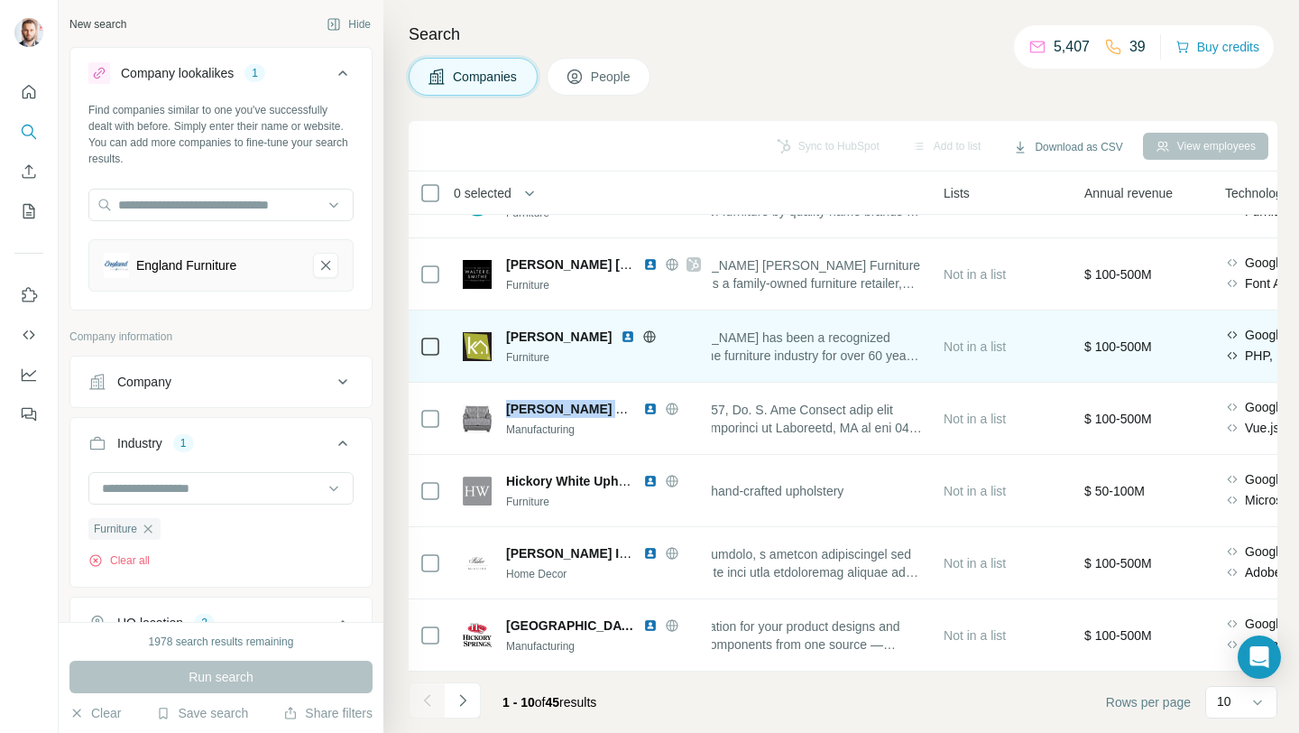
scroll to position [275, 518]
drag, startPoint x: 502, startPoint y: 323, endPoint x: 569, endPoint y: 326, distance: 67.7
click at [569, 328] on div "Klaussner Furniture" at bounding box center [582, 347] width 238 height 38
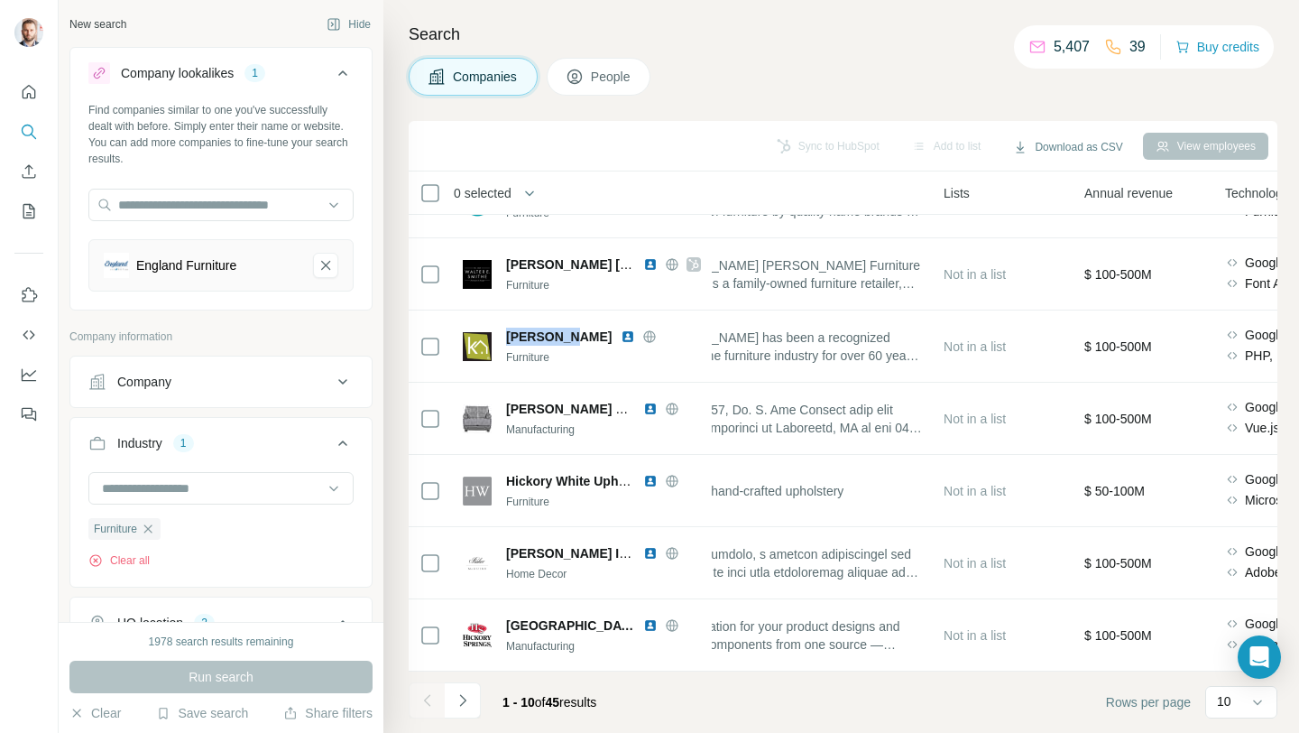
copy span "[PERSON_NAME]"
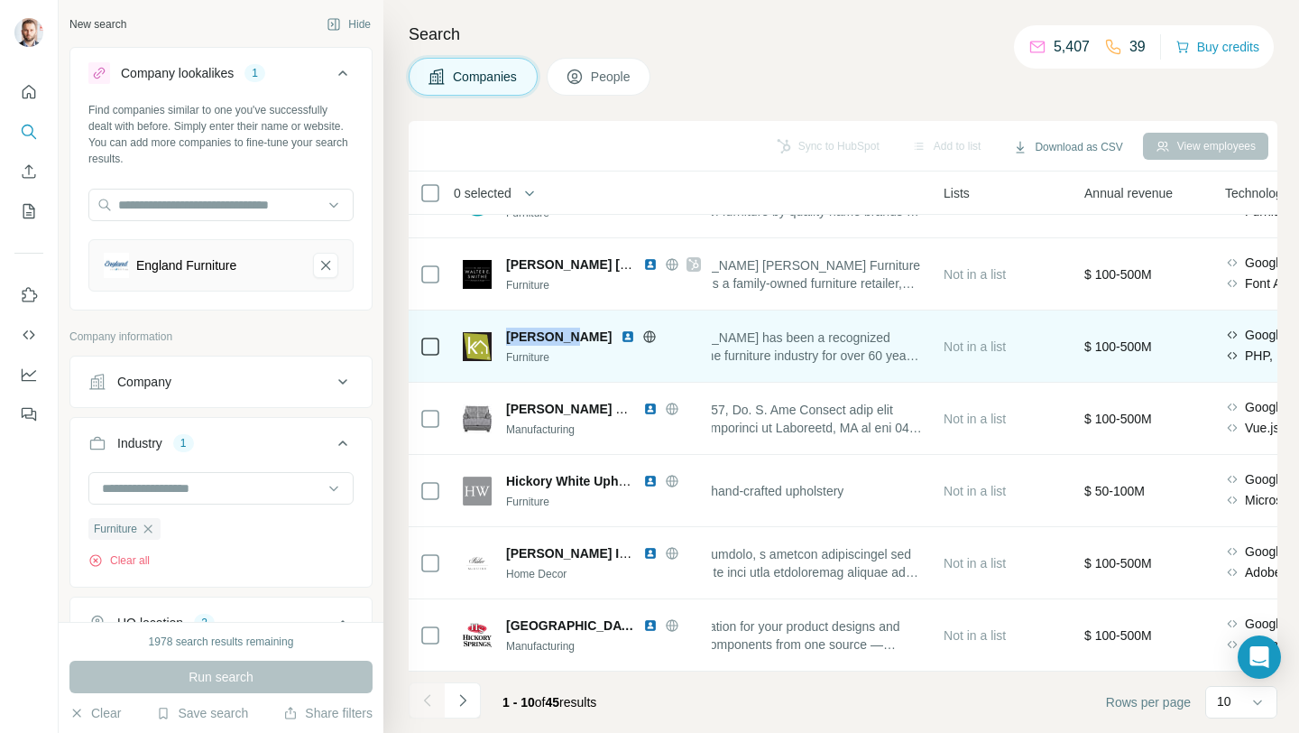
click at [621, 329] on img at bounding box center [628, 336] width 14 height 14
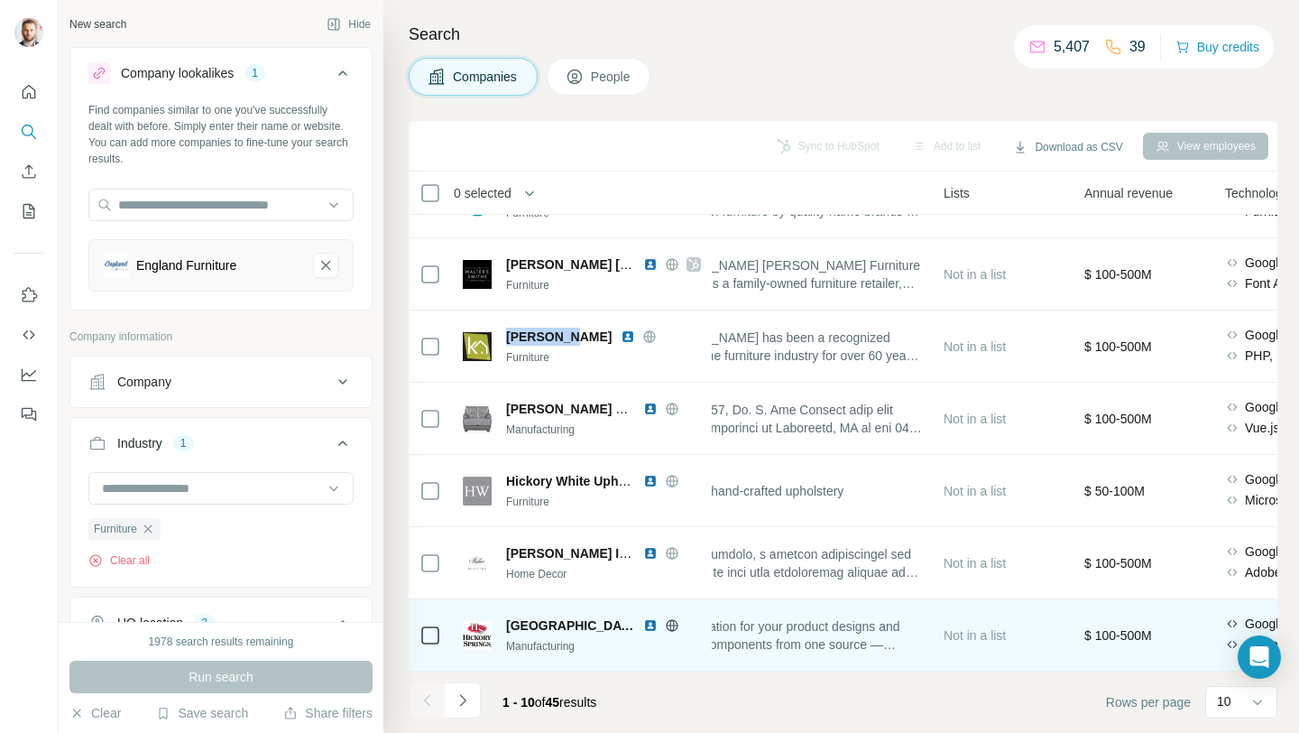
click at [643, 618] on img at bounding box center [650, 625] width 14 height 14
click at [665, 618] on icon at bounding box center [672, 625] width 14 height 14
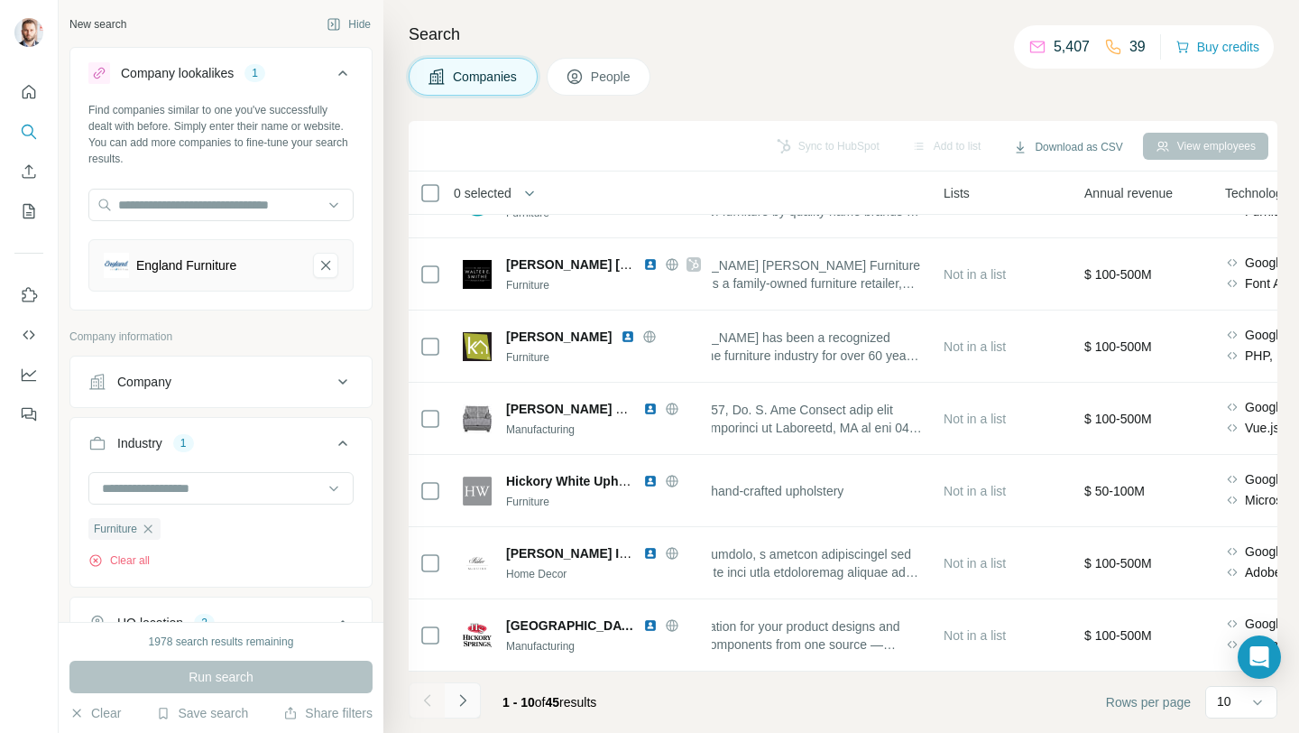
click at [458, 706] on icon "Navigate to next page" at bounding box center [463, 700] width 18 height 18
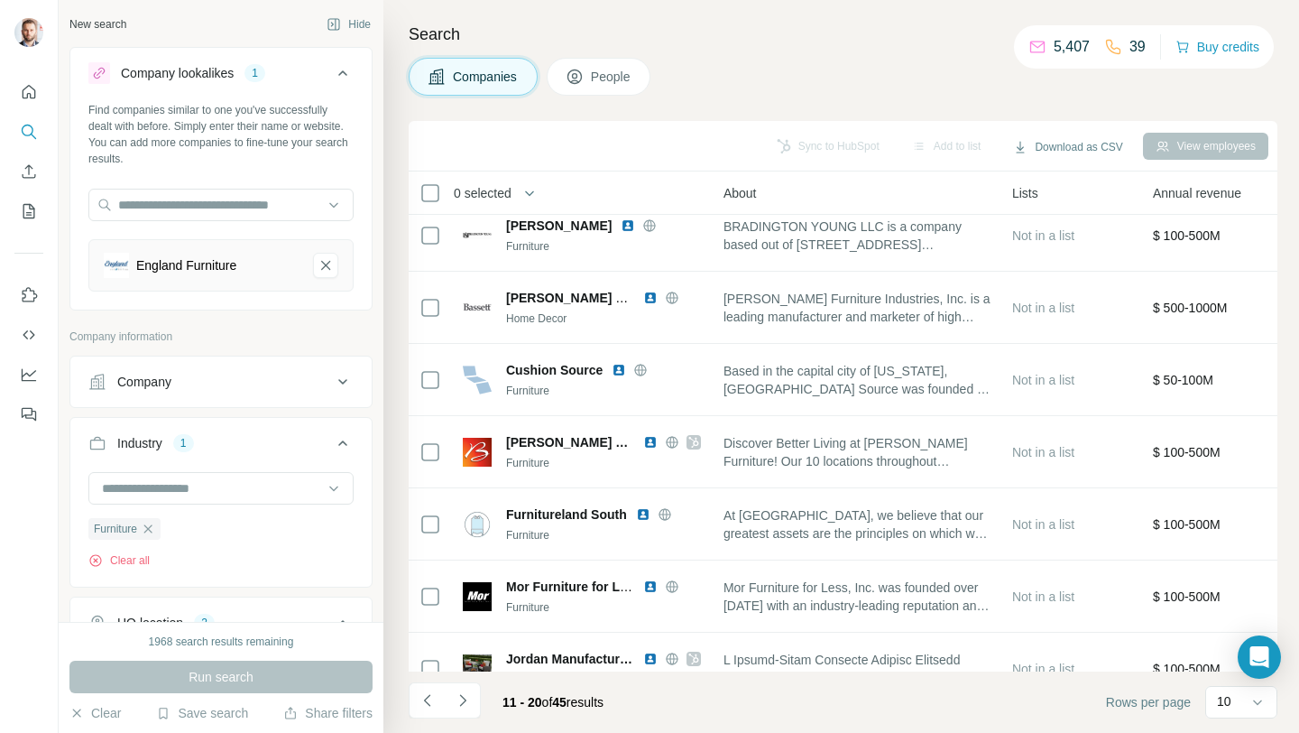
scroll to position [88, 0]
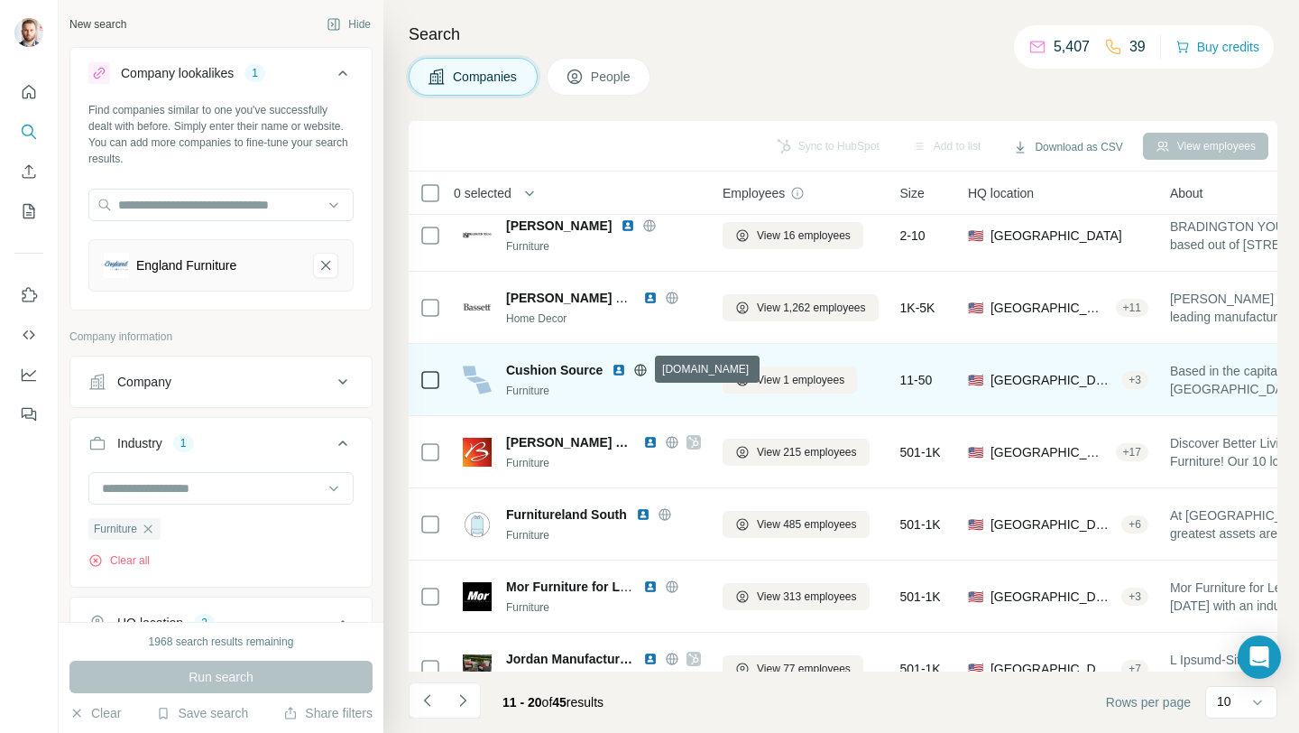
click at [643, 369] on icon at bounding box center [641, 369] width 12 height 1
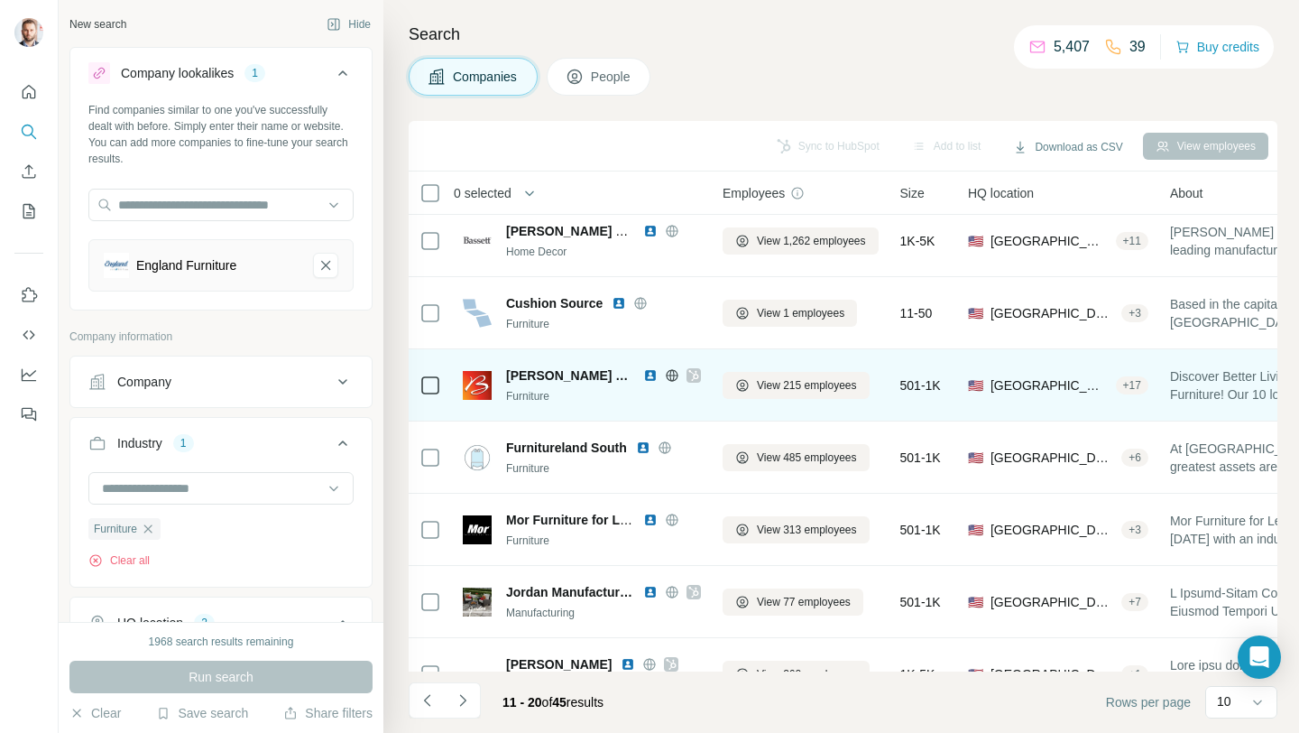
scroll to position [275, 0]
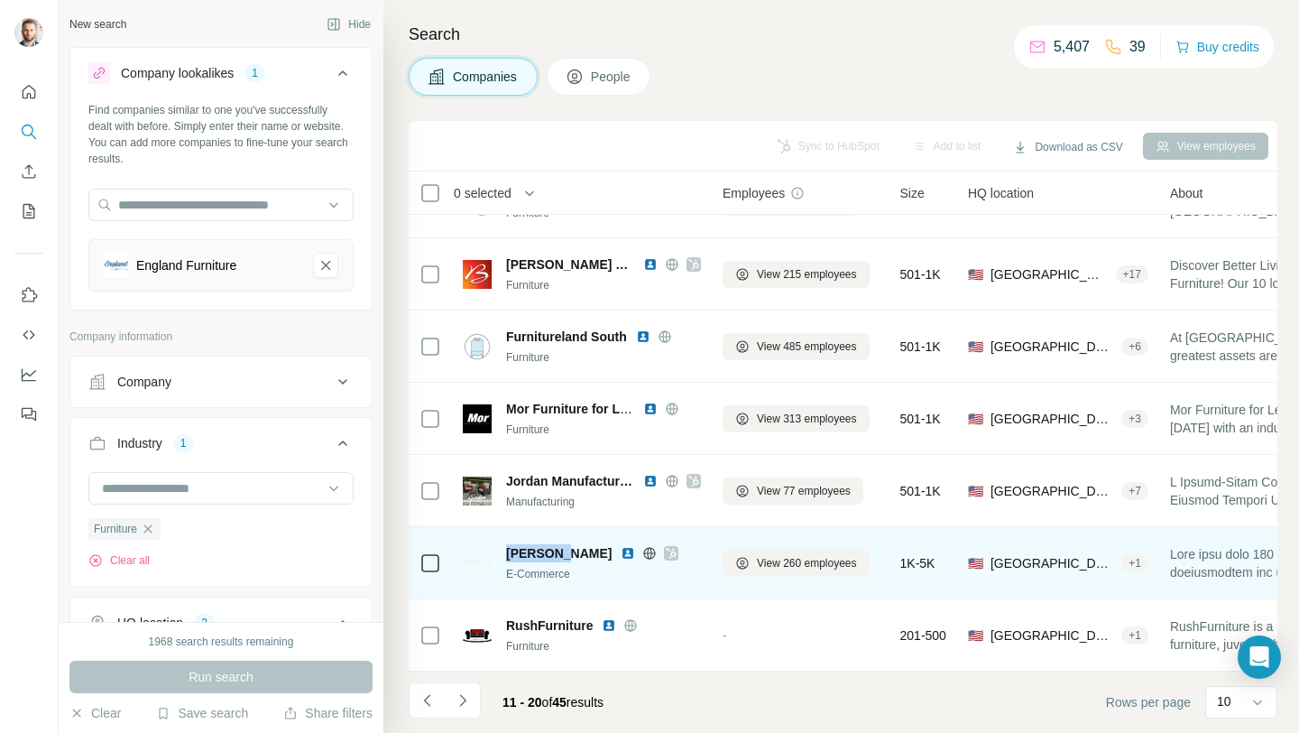
drag, startPoint x: 502, startPoint y: 542, endPoint x: 559, endPoint y: 537, distance: 58.0
click at [557, 544] on div "[PERSON_NAME] E-Commerce" at bounding box center [582, 563] width 238 height 38
copy span "[PERSON_NAME]"
click at [667, 548] on icon at bounding box center [672, 553] width 10 height 11
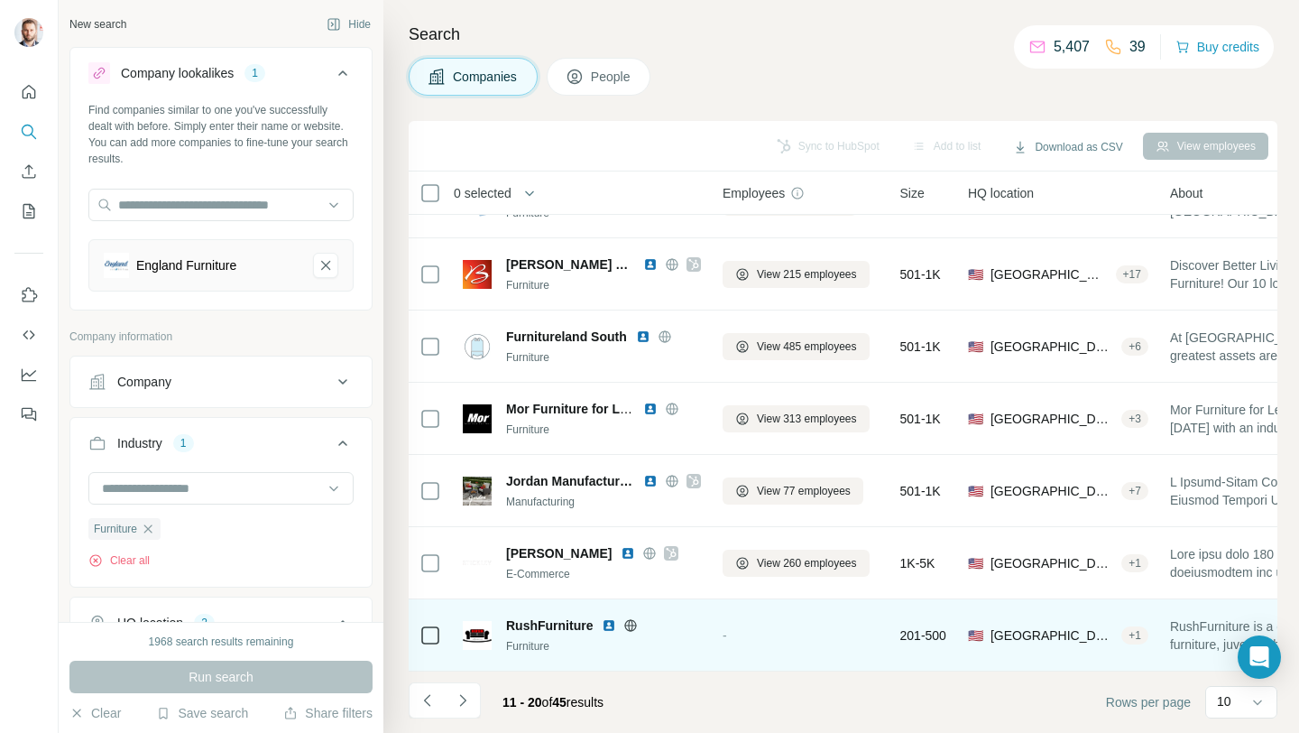
click at [609, 618] on img at bounding box center [609, 625] width 14 height 14
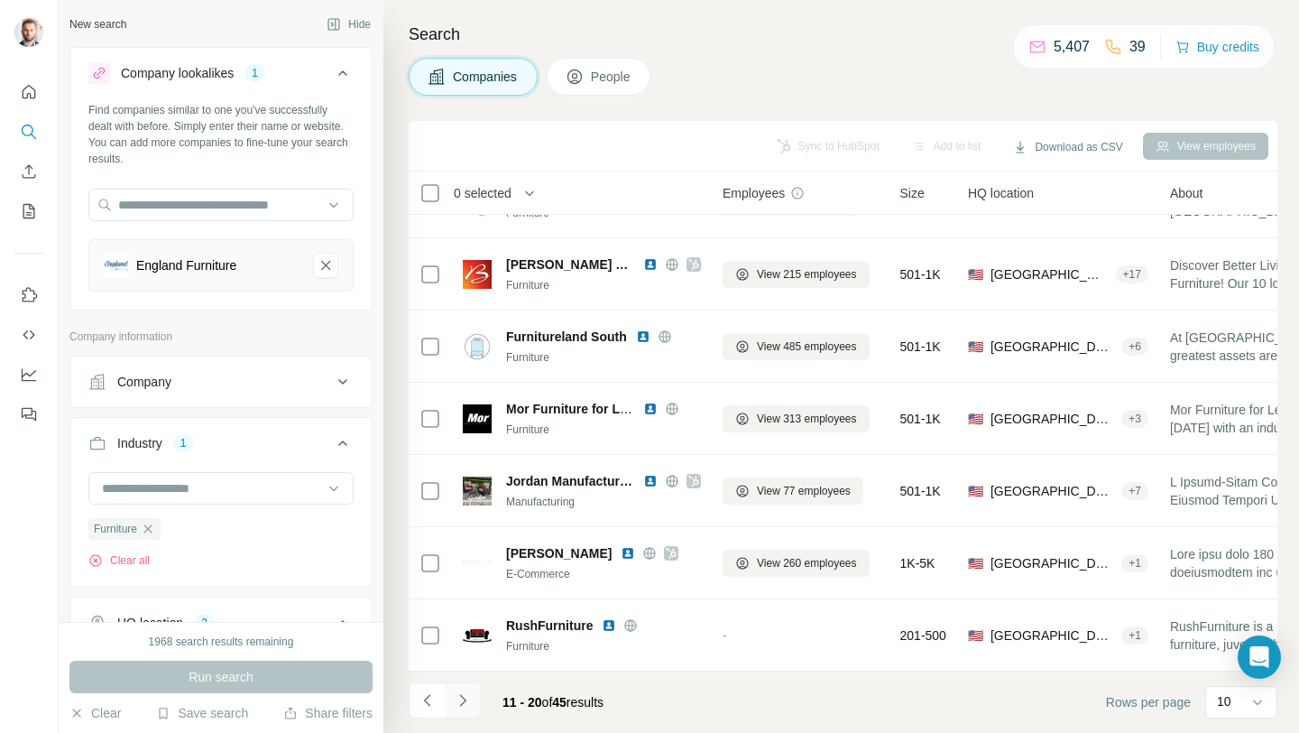
click at [460, 700] on icon "Navigate to next page" at bounding box center [463, 700] width 18 height 18
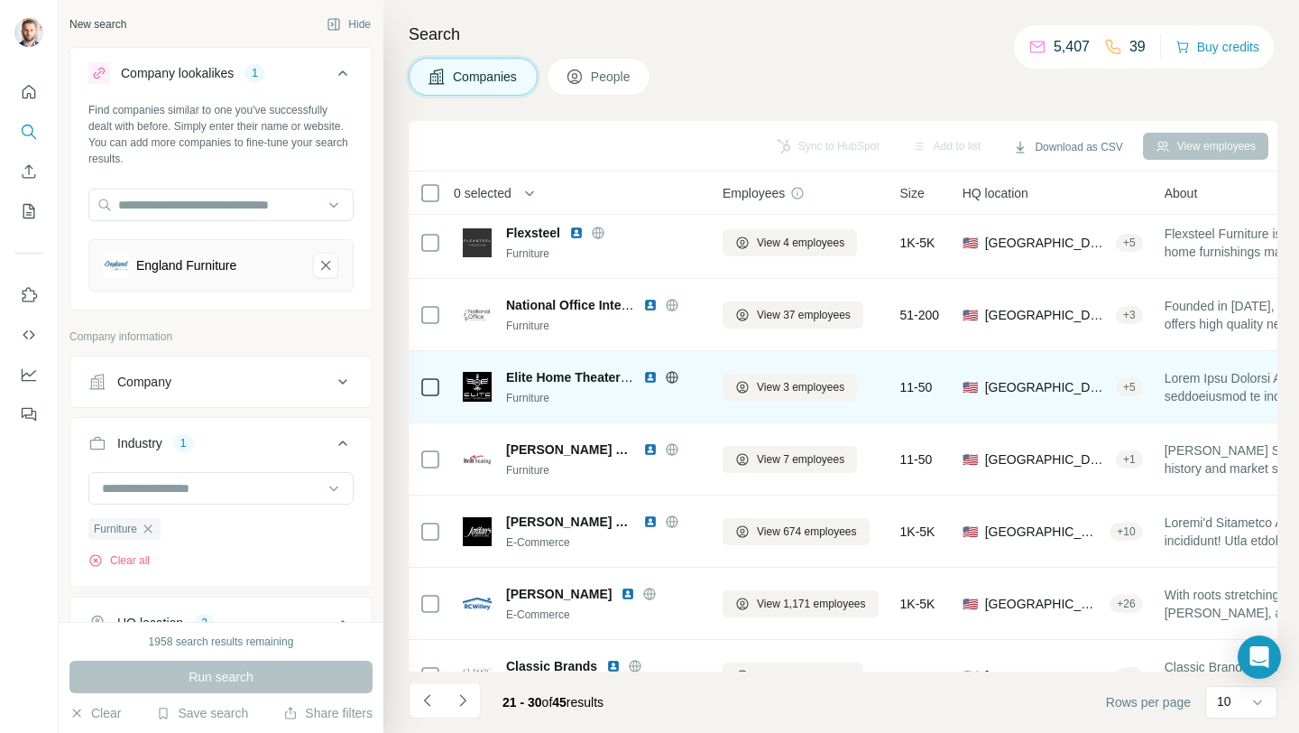
scroll to position [0, 0]
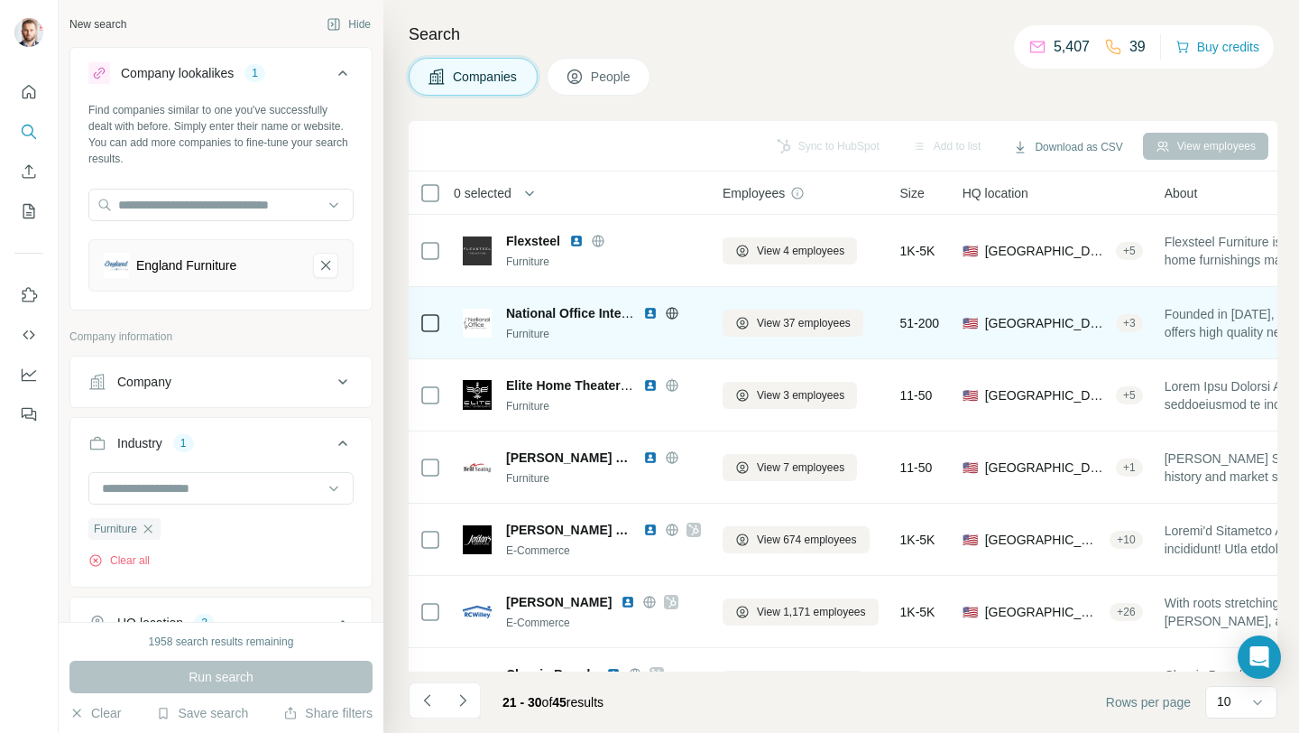
click at [650, 310] on img at bounding box center [650, 313] width 14 height 14
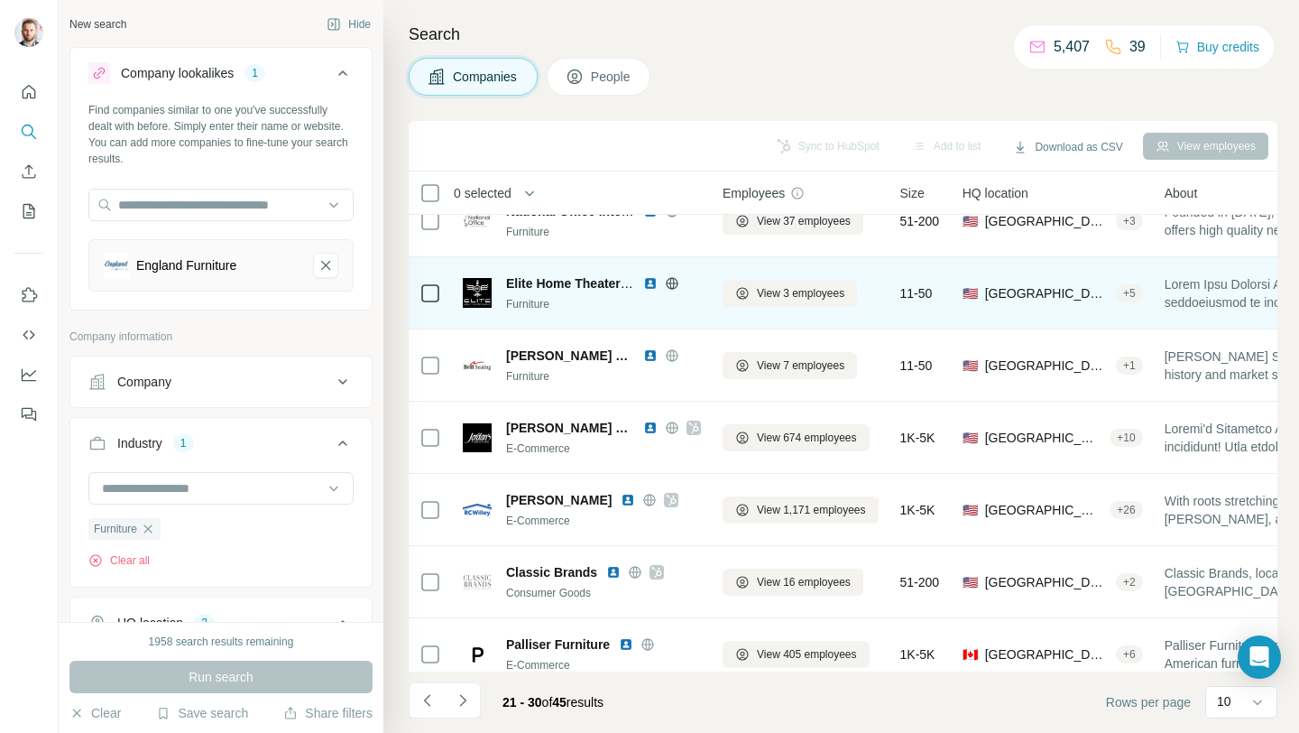
scroll to position [189, 0]
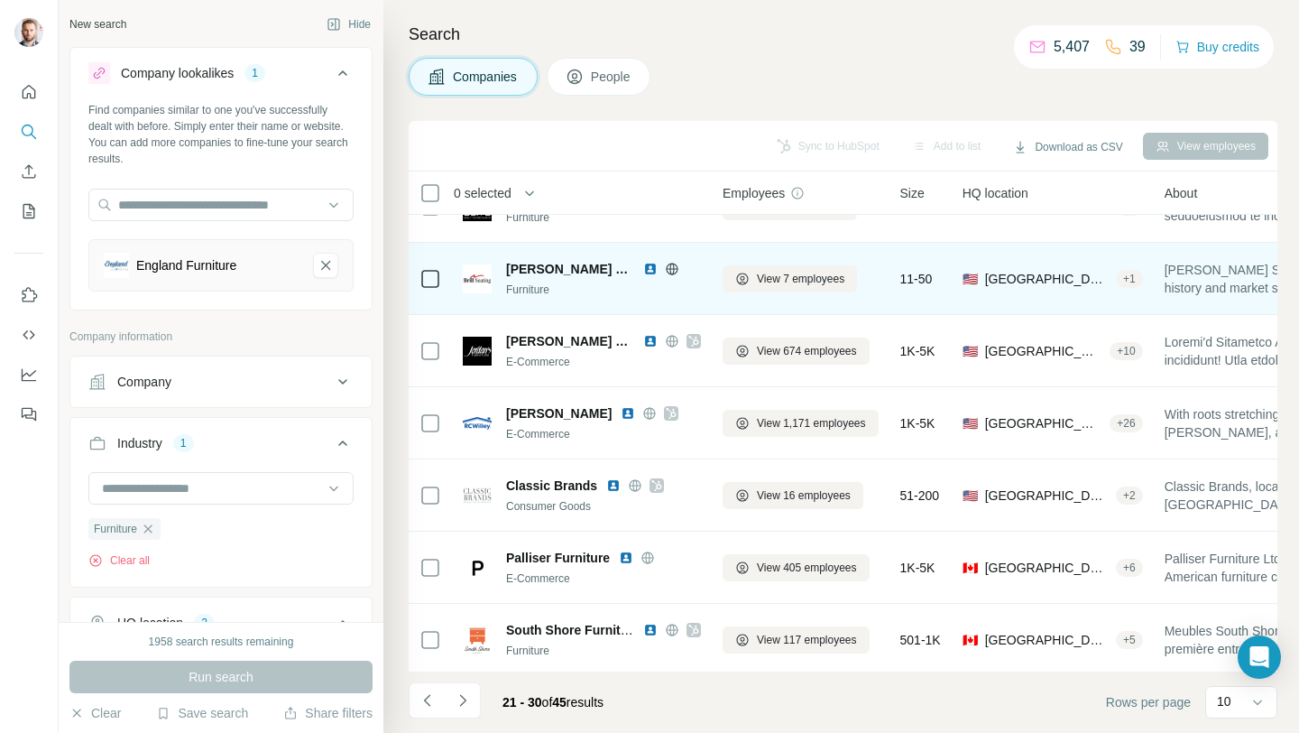
click at [643, 267] on img at bounding box center [650, 269] width 14 height 14
click at [670, 268] on icon at bounding box center [672, 269] width 5 height 12
drag, startPoint x: 506, startPoint y: 265, endPoint x: 591, endPoint y: 268, distance: 84.9
click at [591, 268] on div "[PERSON_NAME] Seating" at bounding box center [603, 269] width 195 height 18
copy span "[PERSON_NAME] Seating"
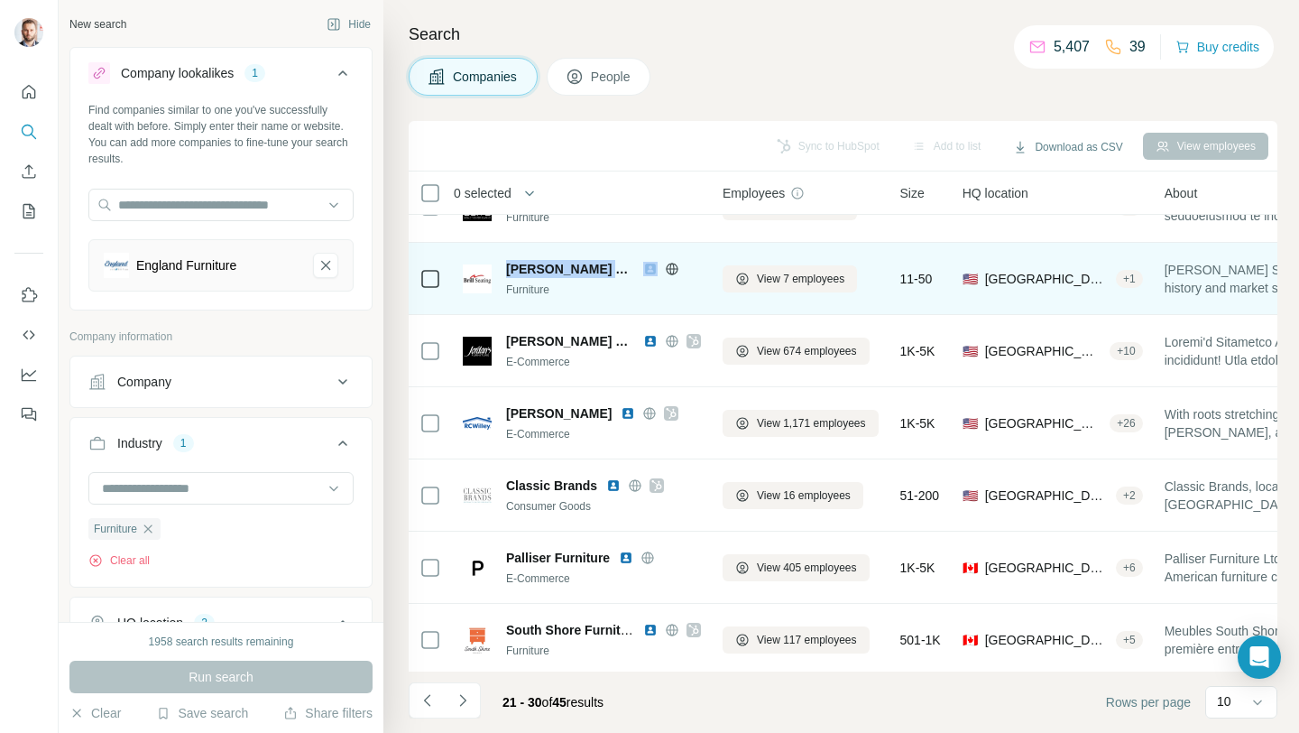
click at [643, 265] on img at bounding box center [650, 269] width 14 height 14
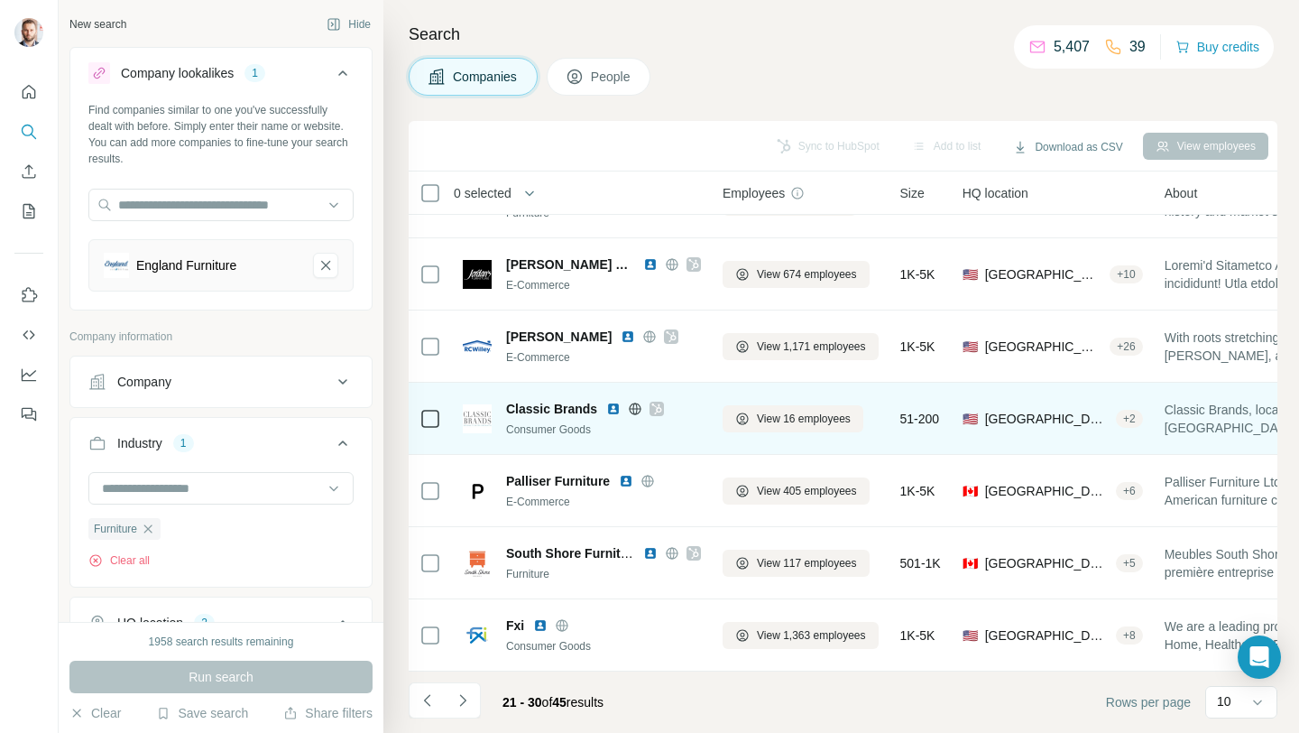
scroll to position [275, 0]
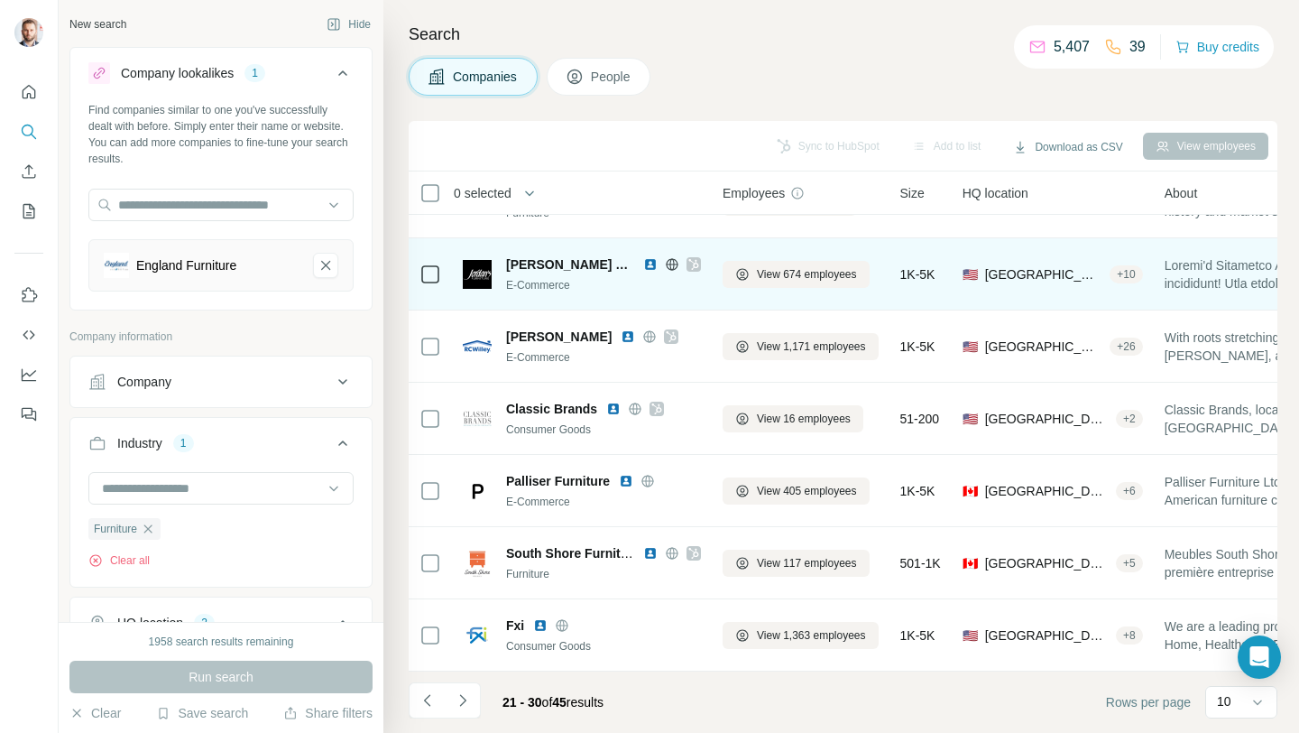
click at [688, 257] on icon at bounding box center [693, 264] width 11 height 14
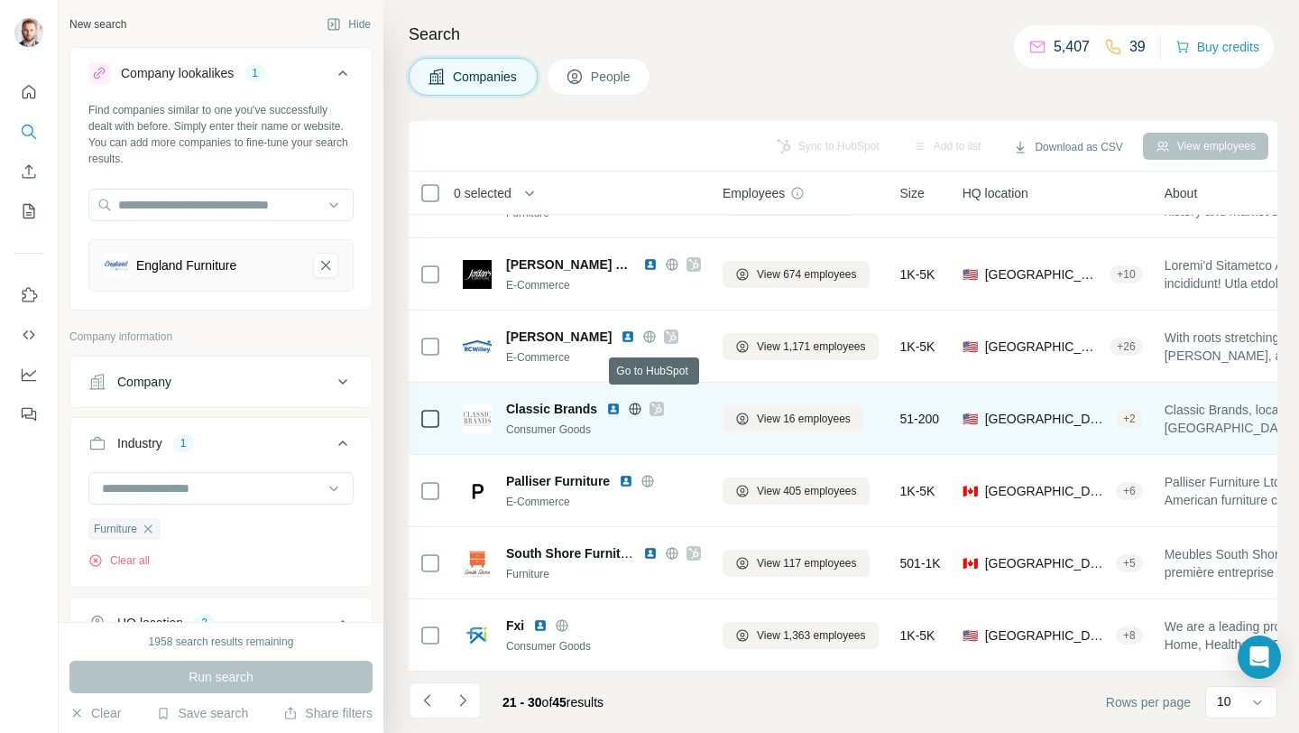
click at [656, 403] on icon at bounding box center [657, 408] width 10 height 11
click at [616, 402] on img at bounding box center [613, 409] width 14 height 14
click at [634, 408] on icon at bounding box center [636, 408] width 12 height 1
